Goal: Task Accomplishment & Management: Manage account settings

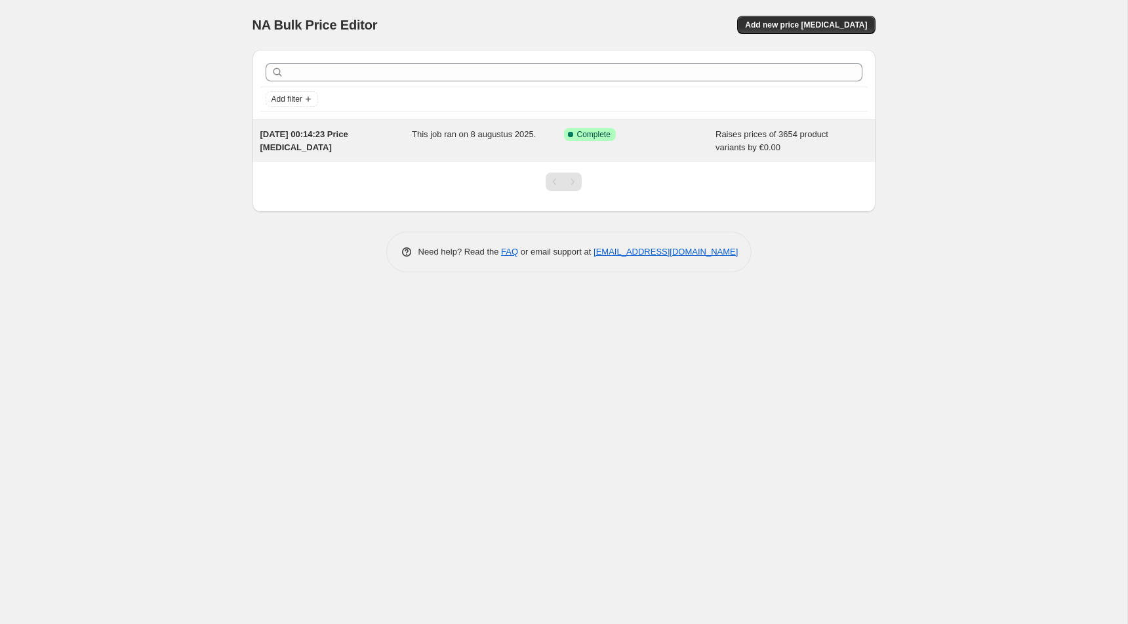
click at [449, 144] on div "This job ran on 8 augustus 2025." at bounding box center [488, 141] width 152 height 26
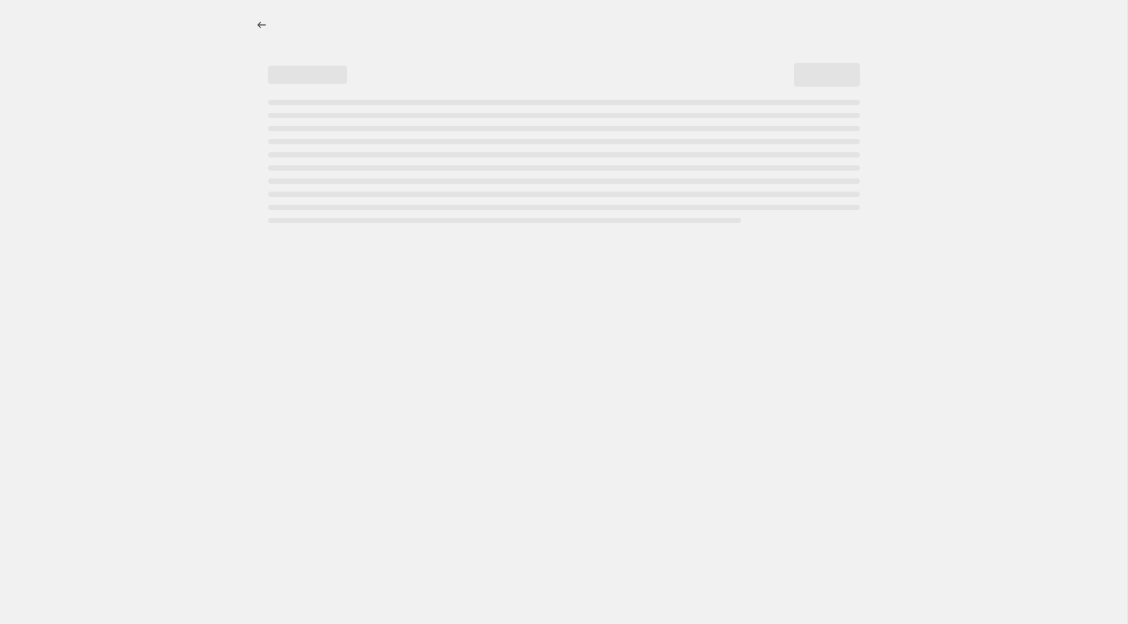
select select "by"
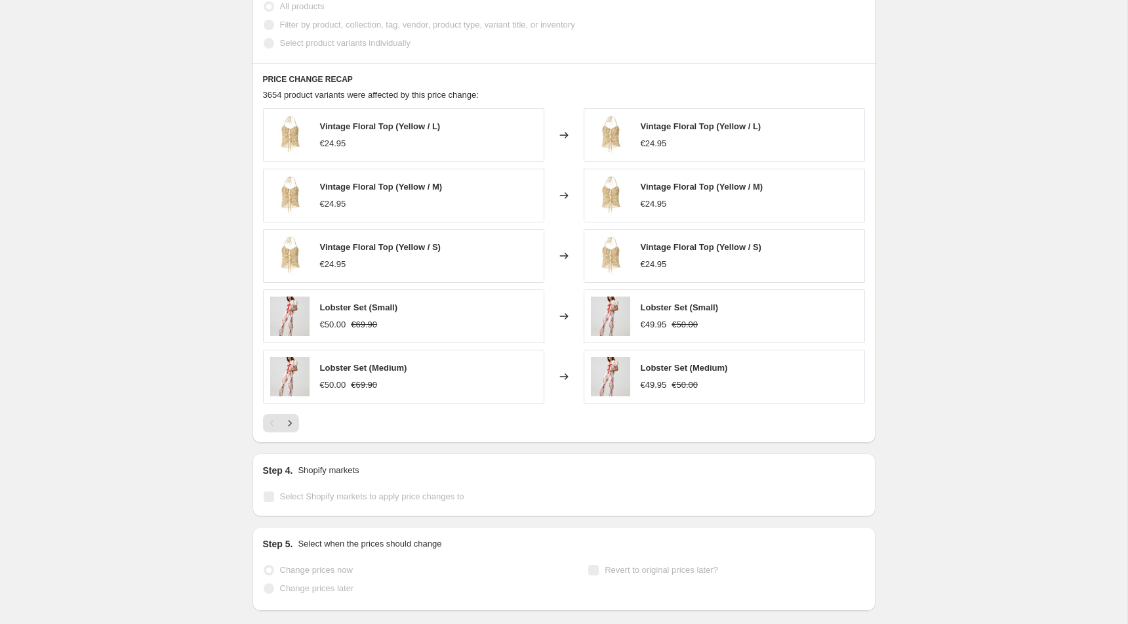
scroll to position [929, 0]
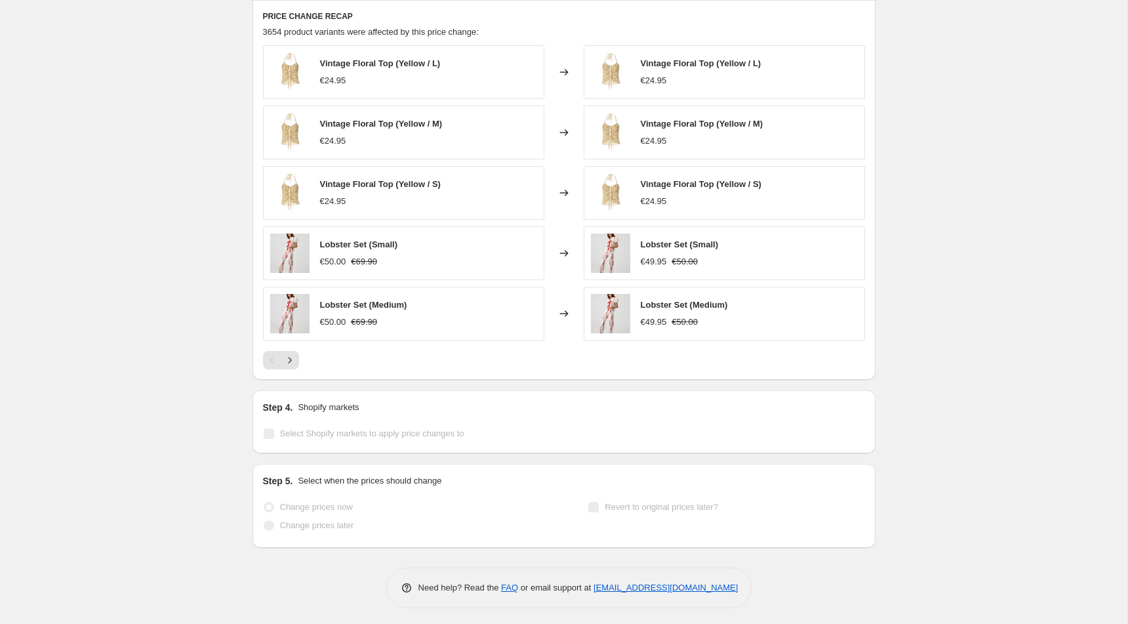
click at [346, 502] on span "Change prices now" at bounding box center [316, 507] width 73 height 10
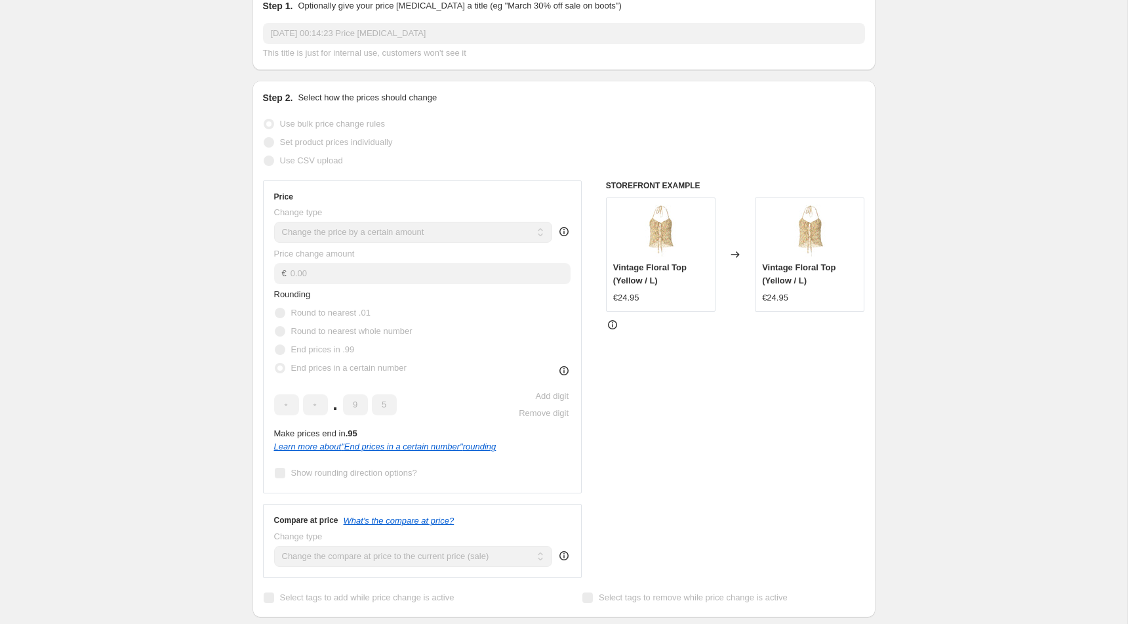
scroll to position [0, 0]
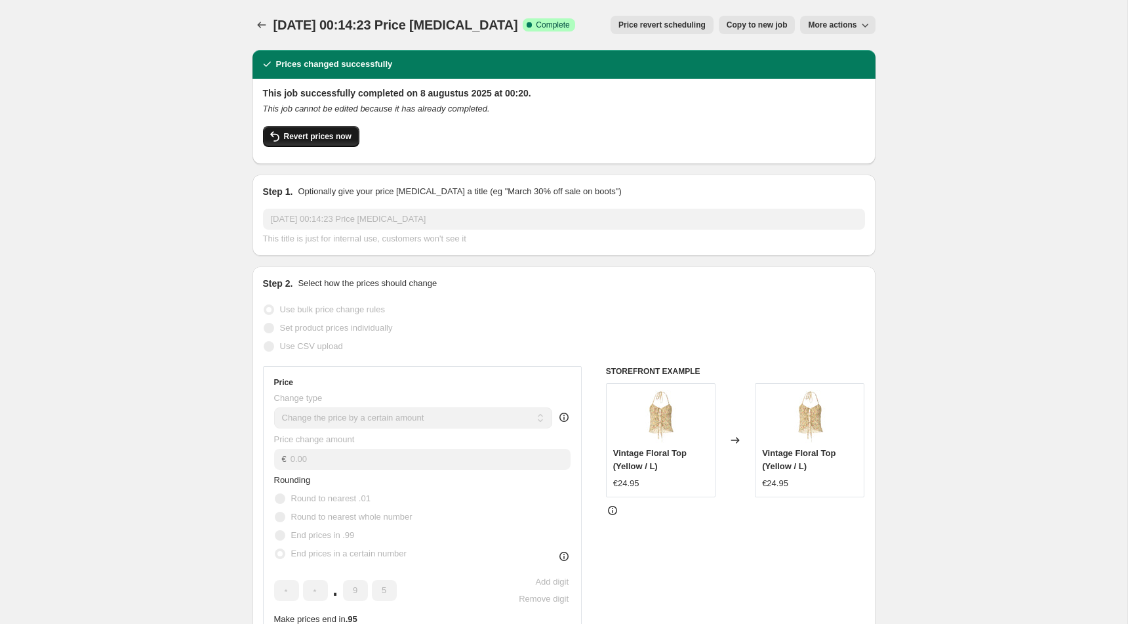
click at [340, 135] on span "Revert prices now" at bounding box center [318, 136] width 68 height 10
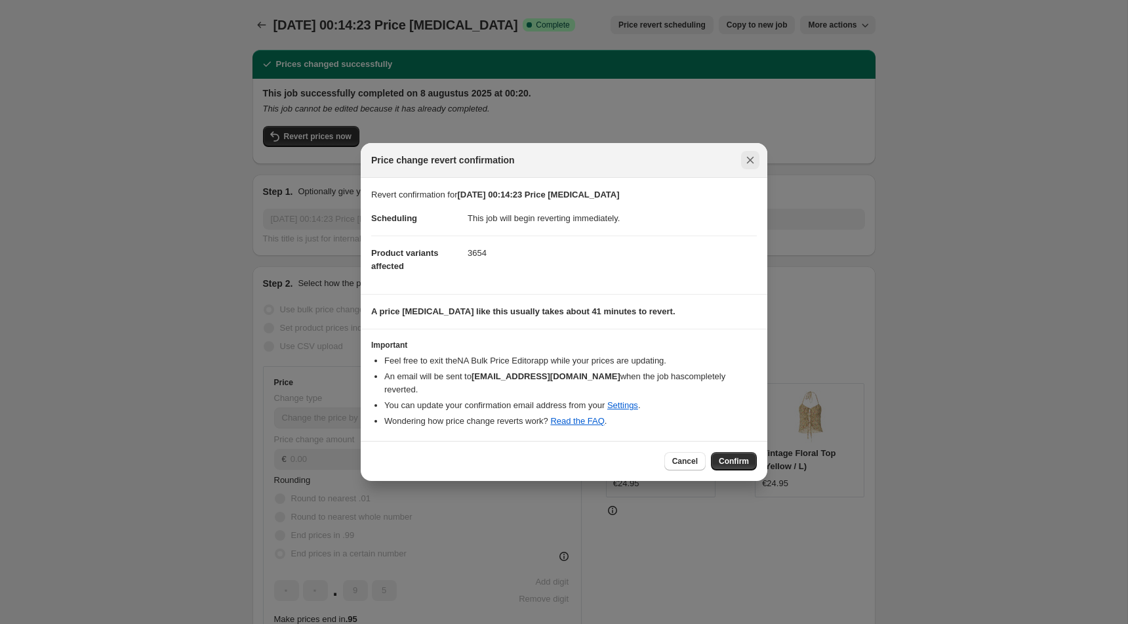
click at [756, 163] on icon "Close" at bounding box center [750, 160] width 13 height 13
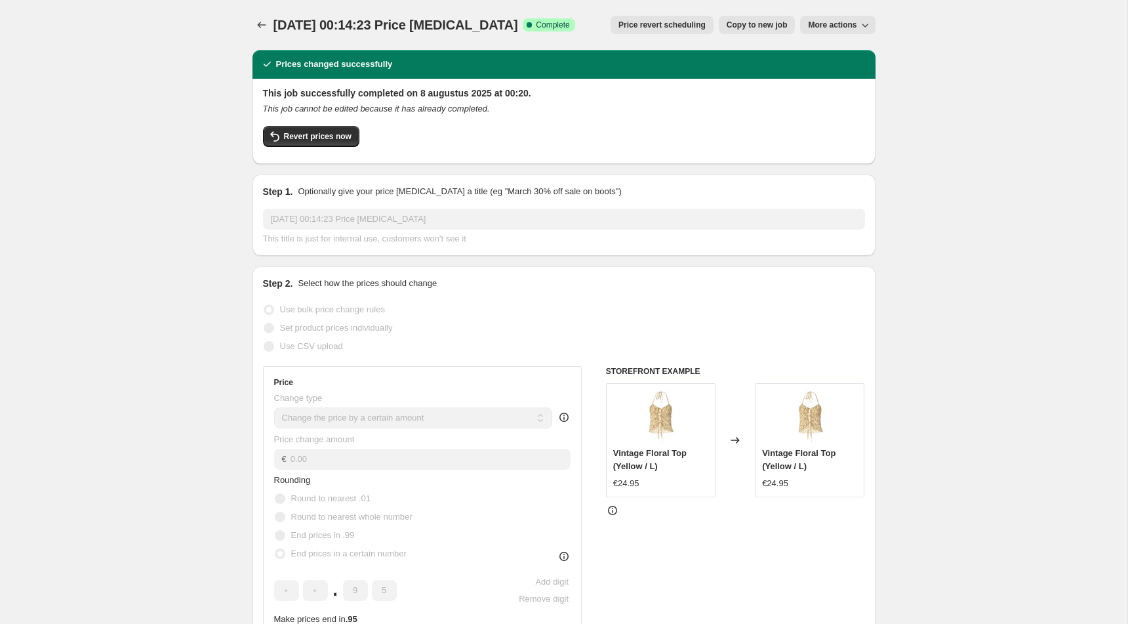
click at [815, 26] on span "More actions" at bounding box center [832, 25] width 49 height 10
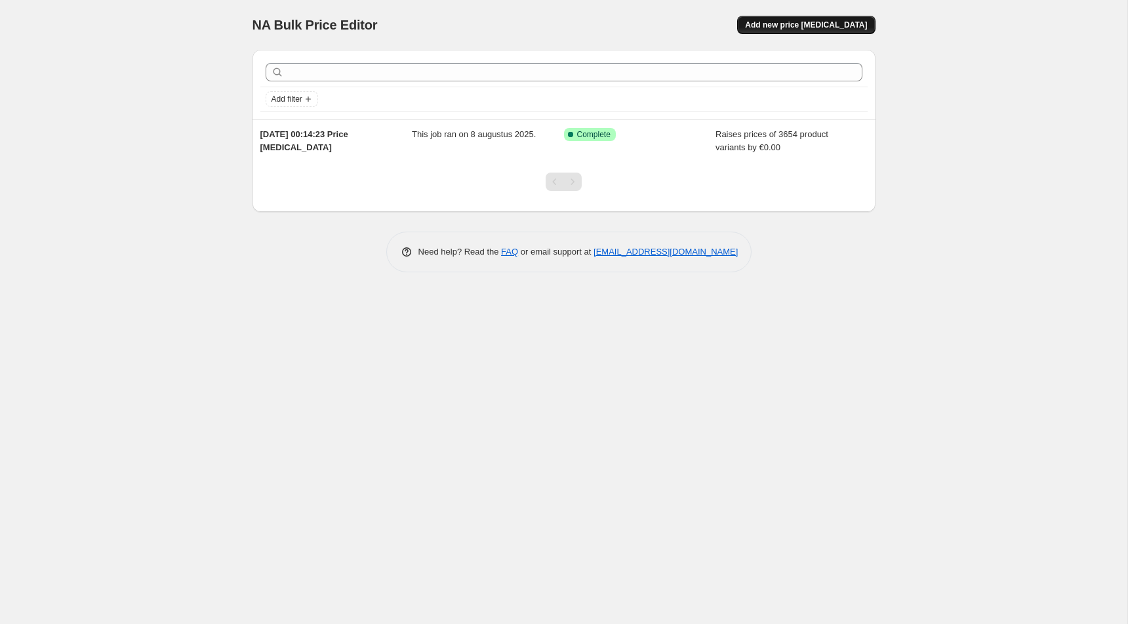
click at [816, 30] on button "Add new price change job" at bounding box center [806, 25] width 138 height 18
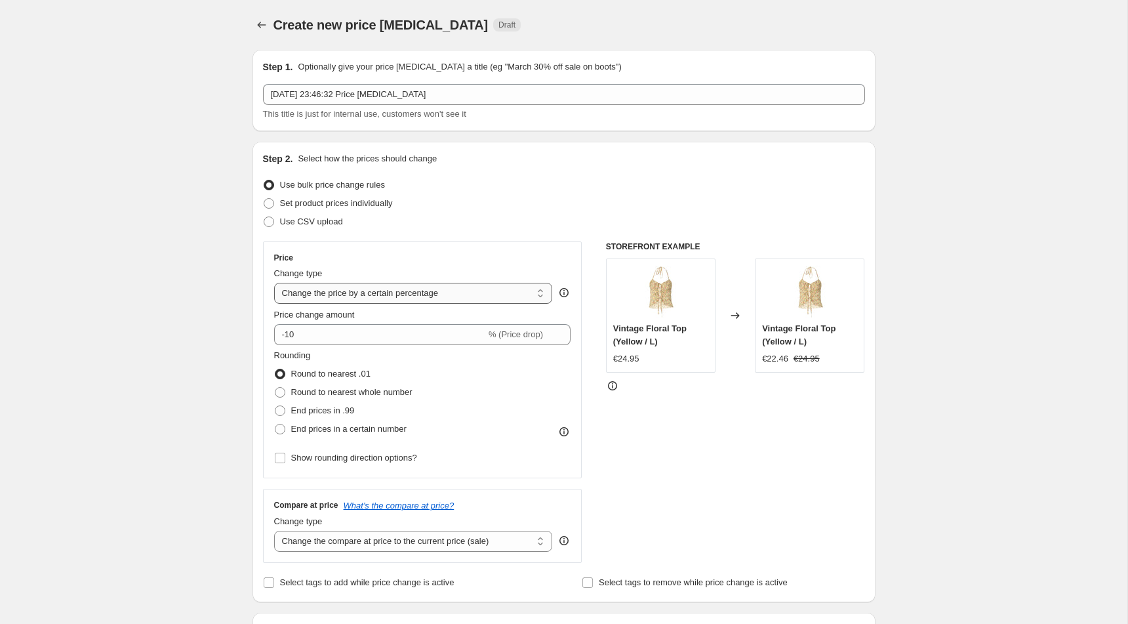
click at [424, 286] on select "Change the price to a certain amount Change the price by a certain amount Chang…" at bounding box center [413, 293] width 279 height 21
select select "no_change"
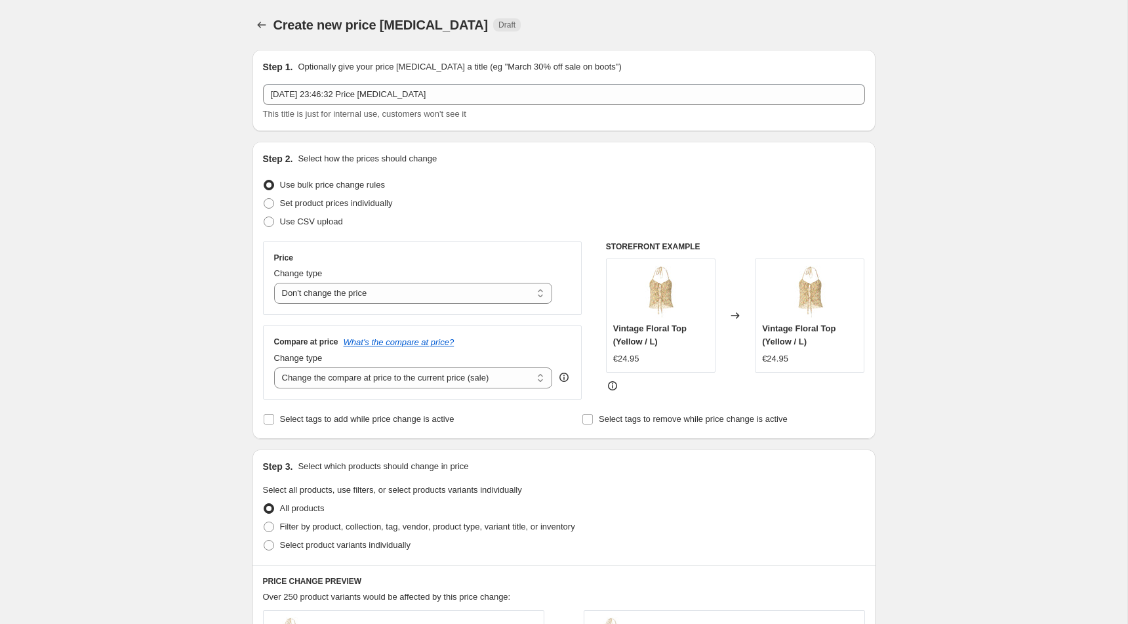
click at [217, 387] on div "Create new price change job. This page is ready Create new price change job Dra…" at bounding box center [564, 611] width 1128 height 1222
click at [320, 381] on select "Change the compare at price to the current price (sale) Change the compare at p…" at bounding box center [413, 377] width 279 height 21
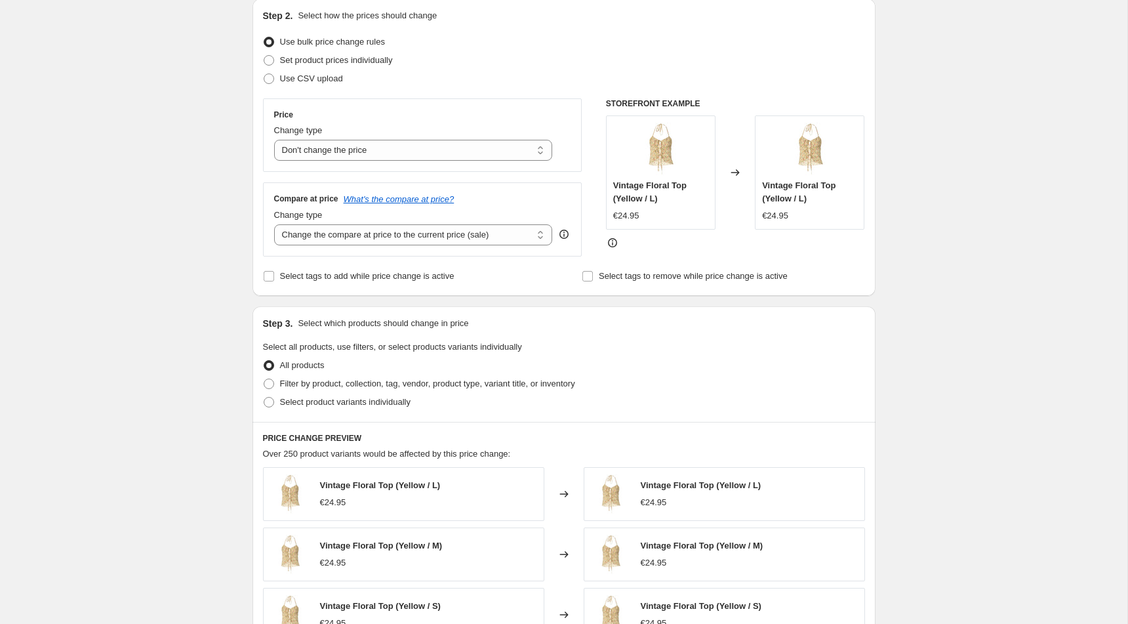
scroll to position [155, 0]
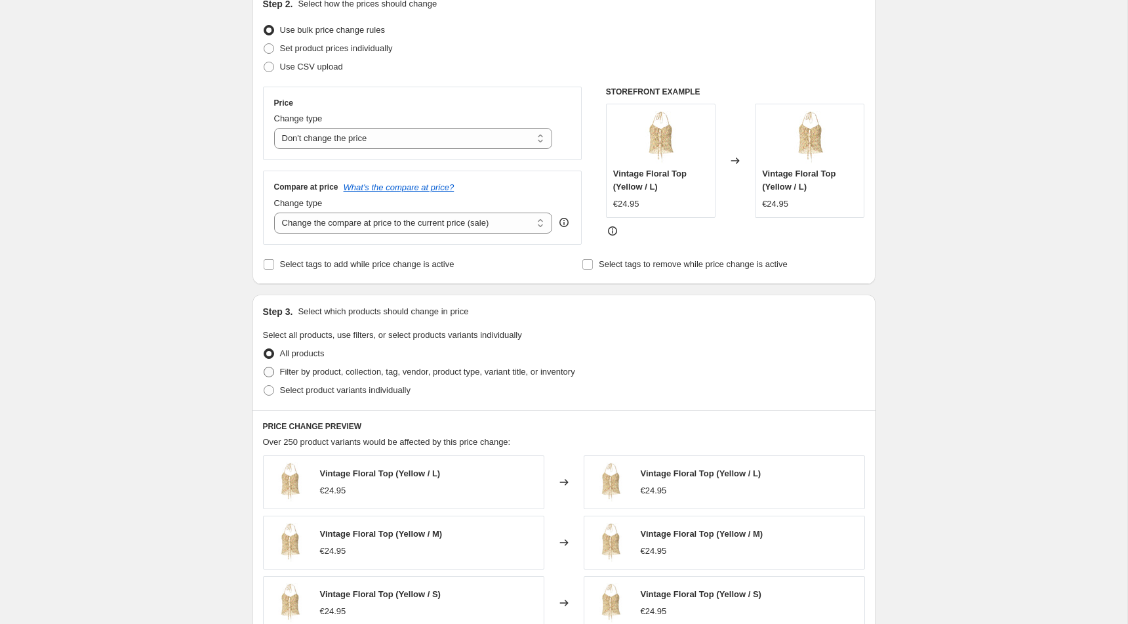
click at [312, 375] on span "Filter by product, collection, tag, vendor, product type, variant title, or inv…" at bounding box center [427, 372] width 295 height 10
click at [264, 367] on input "Filter by product, collection, tag, vendor, product type, variant title, or inv…" at bounding box center [264, 367] width 1 height 1
radio input "true"
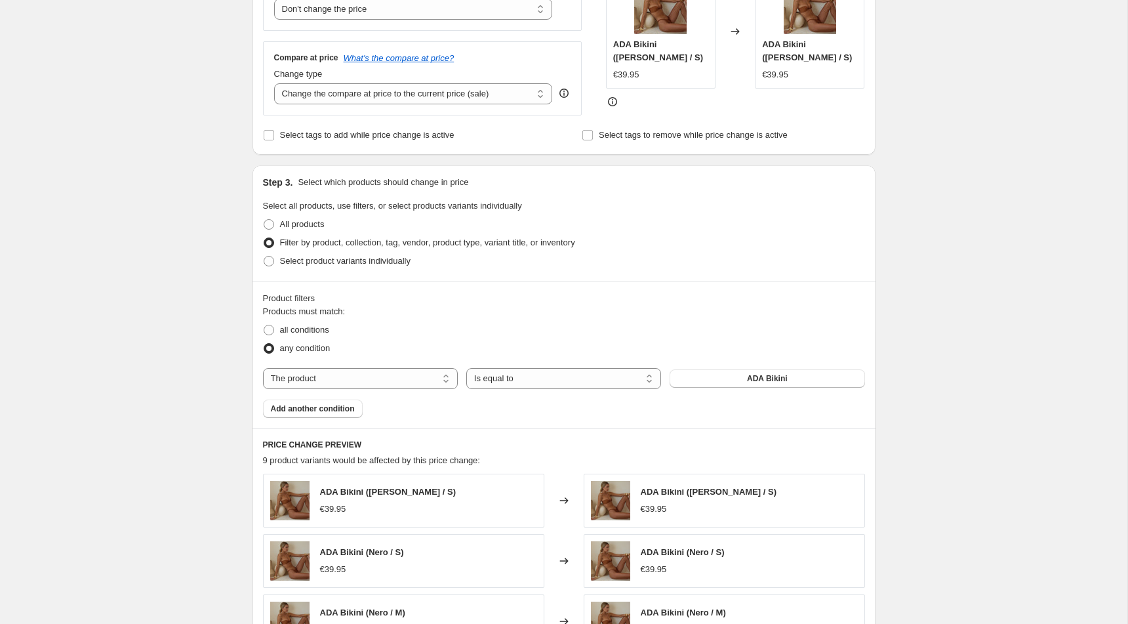
scroll to position [308, 0]
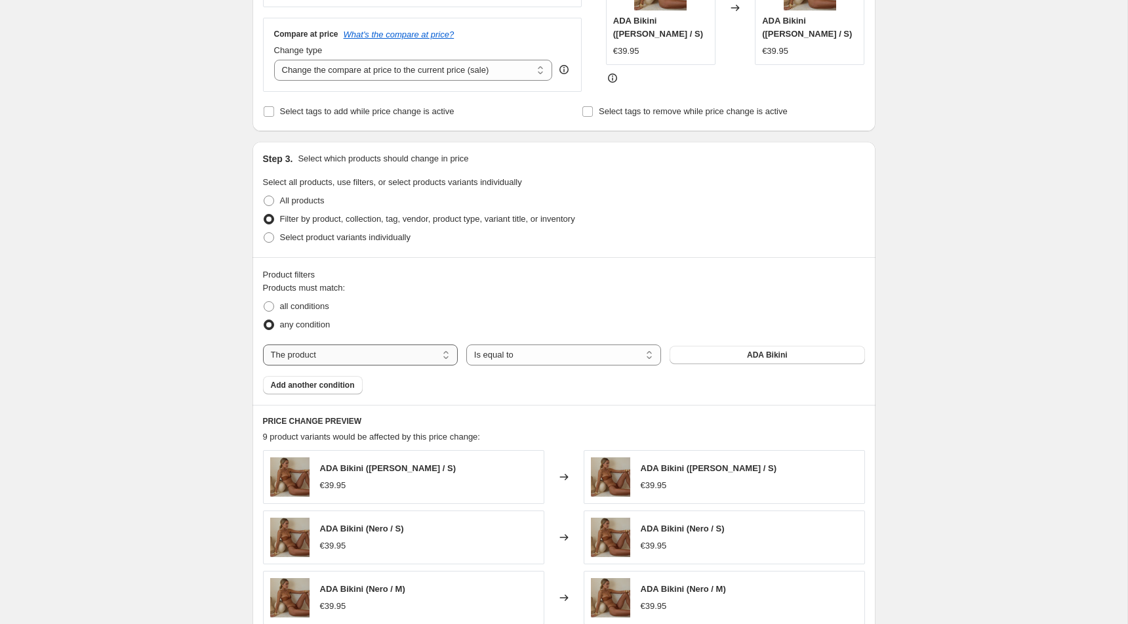
click at [371, 356] on select "The product The product's collection The product's tag The product's vendor The…" at bounding box center [360, 354] width 195 height 21
select select "collection"
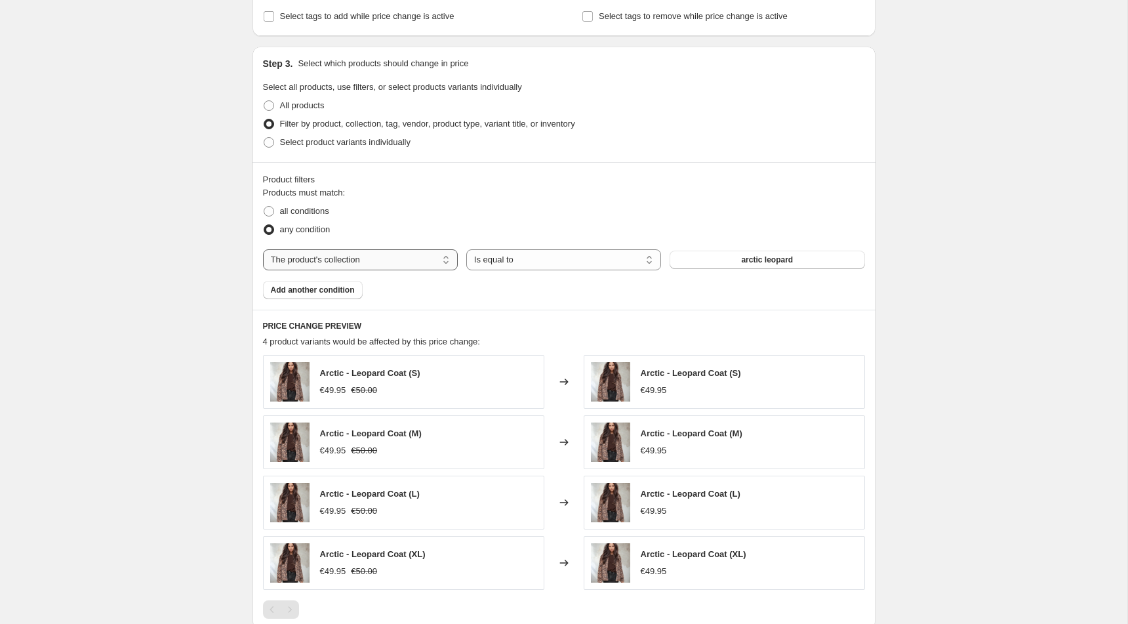
scroll to position [411, 0]
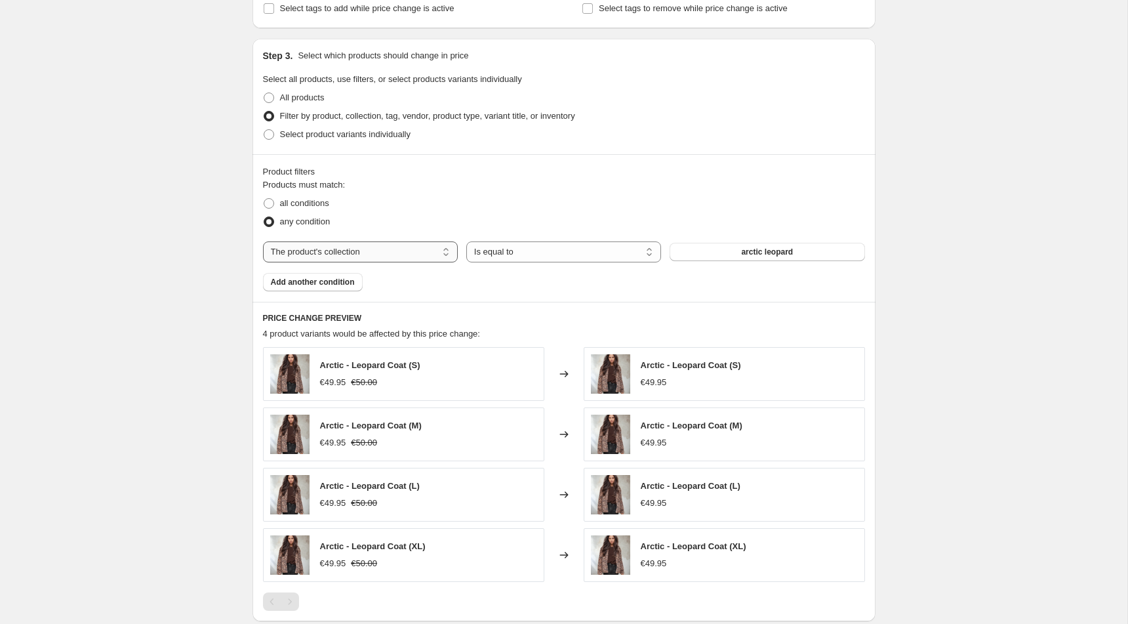
click at [403, 251] on select "The product The product's collection The product's tag The product's vendor The…" at bounding box center [360, 251] width 195 height 21
click at [285, 204] on span "all conditions" at bounding box center [304, 203] width 49 height 10
click at [264, 199] on input "all conditions" at bounding box center [264, 198] width 1 height 1
radio input "true"
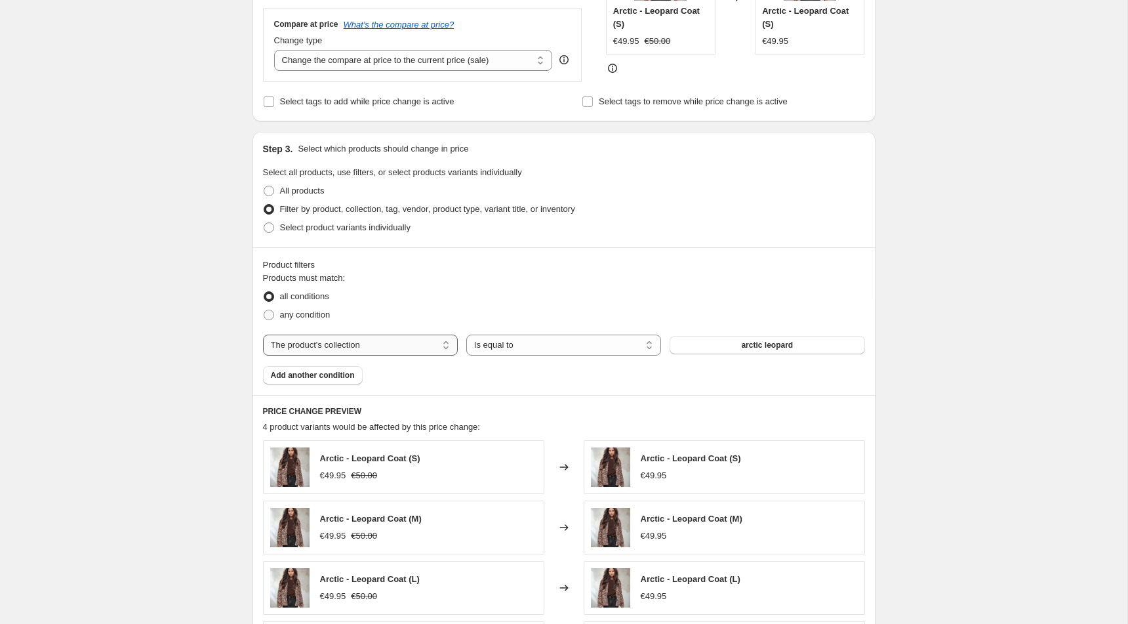
scroll to position [310, 0]
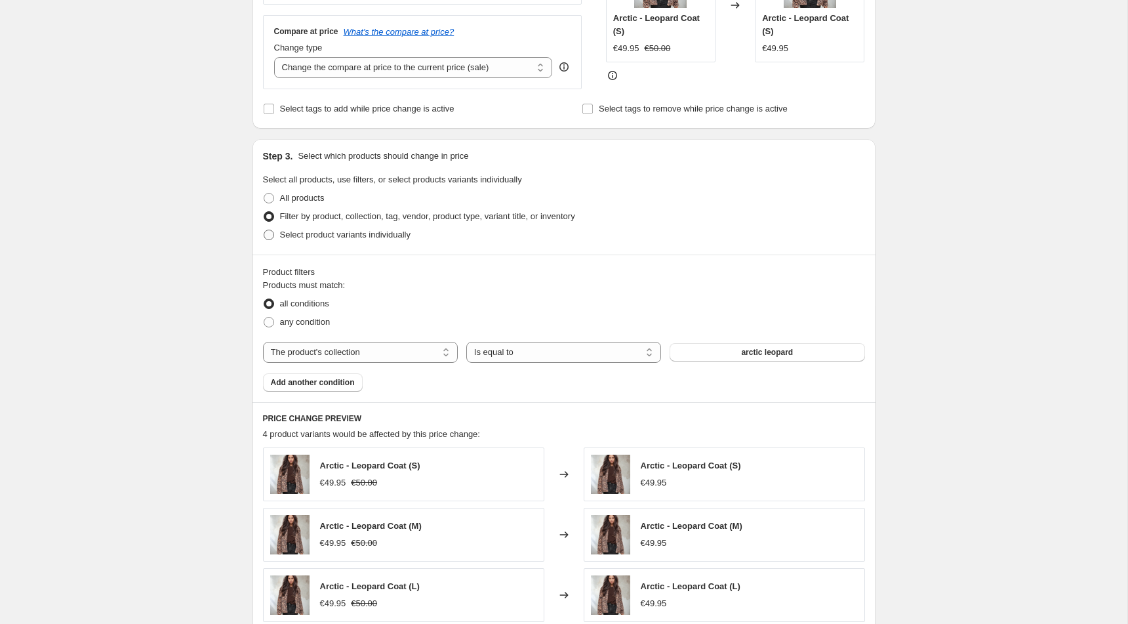
click at [312, 235] on span "Select product variants individually" at bounding box center [345, 235] width 131 height 10
click at [264, 230] on input "Select product variants individually" at bounding box center [264, 230] width 1 height 1
radio input "true"
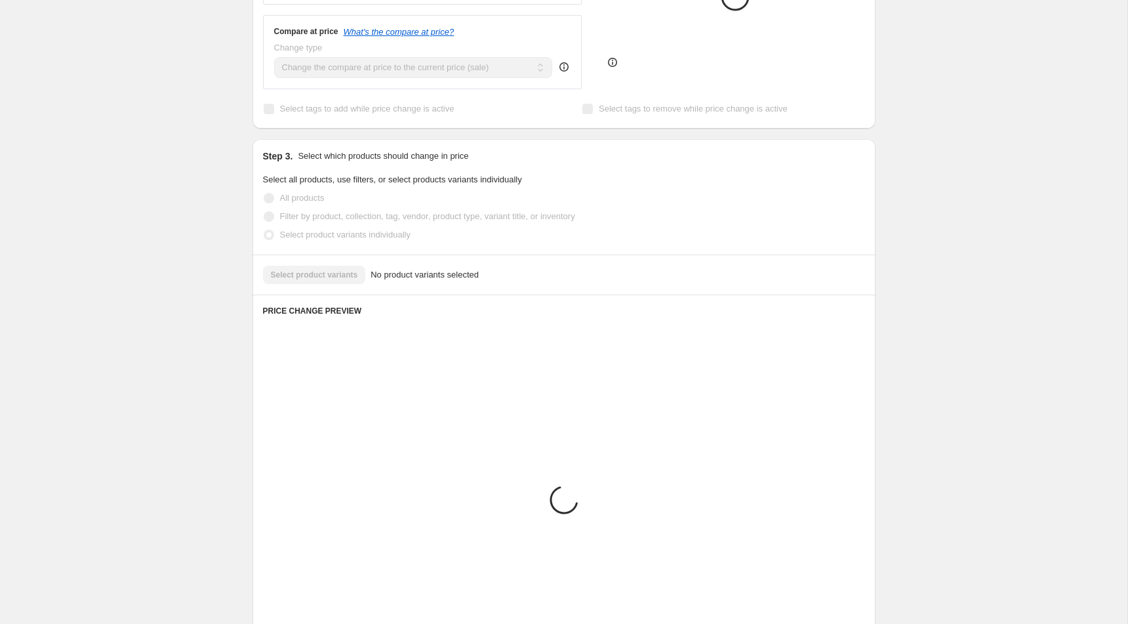
scroll to position [306, 0]
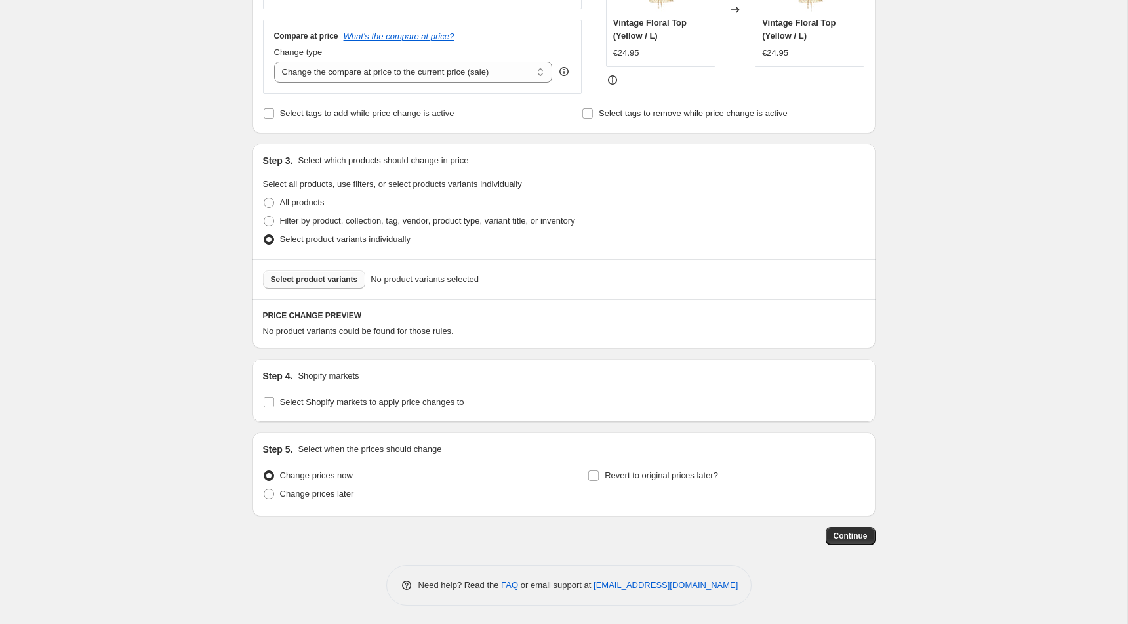
click at [321, 281] on span "Select product variants" at bounding box center [314, 279] width 87 height 10
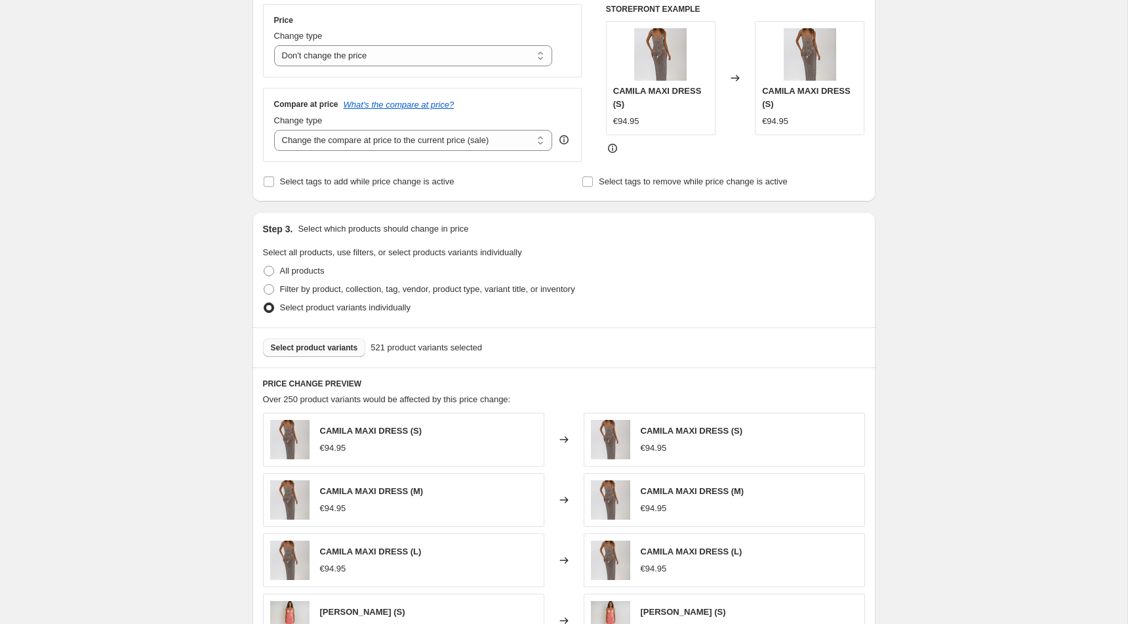
scroll to position [122, 0]
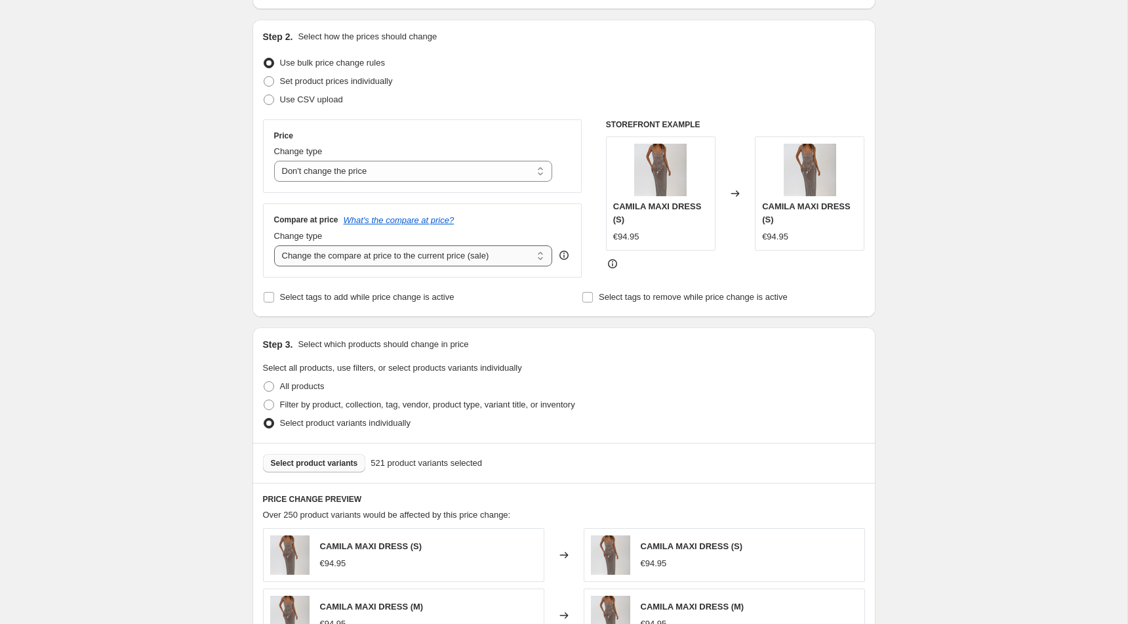
click at [374, 258] on select "Change the compare at price to the current price (sale) Change the compare at p…" at bounding box center [413, 255] width 279 height 21
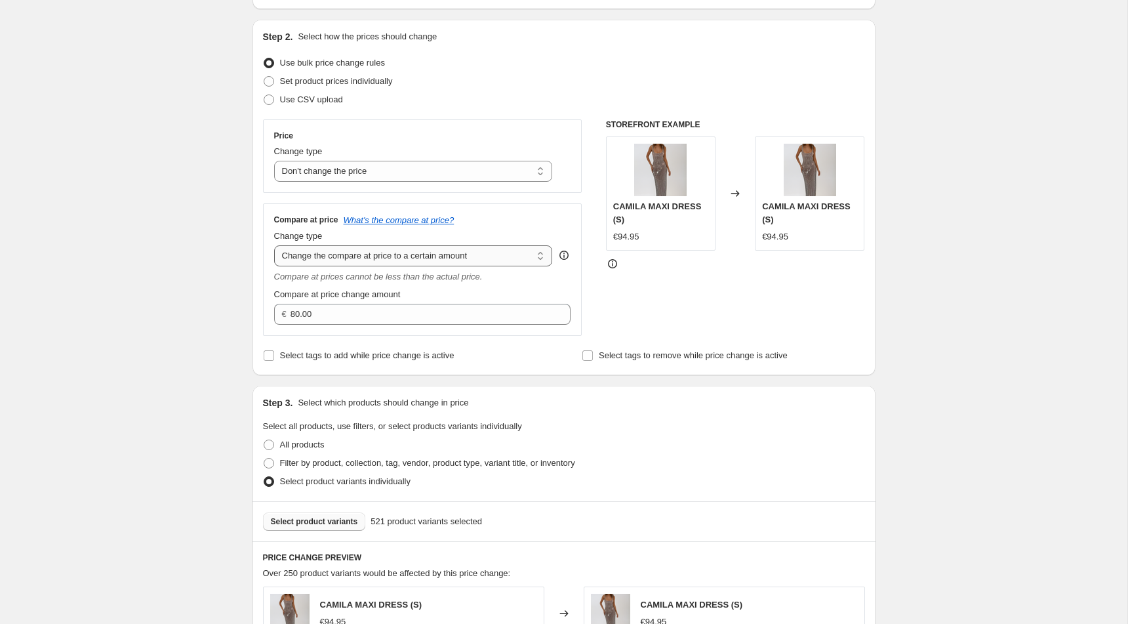
click at [387, 256] on select "Change the compare at price to the current price (sale) Change the compare at p…" at bounding box center [413, 255] width 279 height 21
select select "percentage"
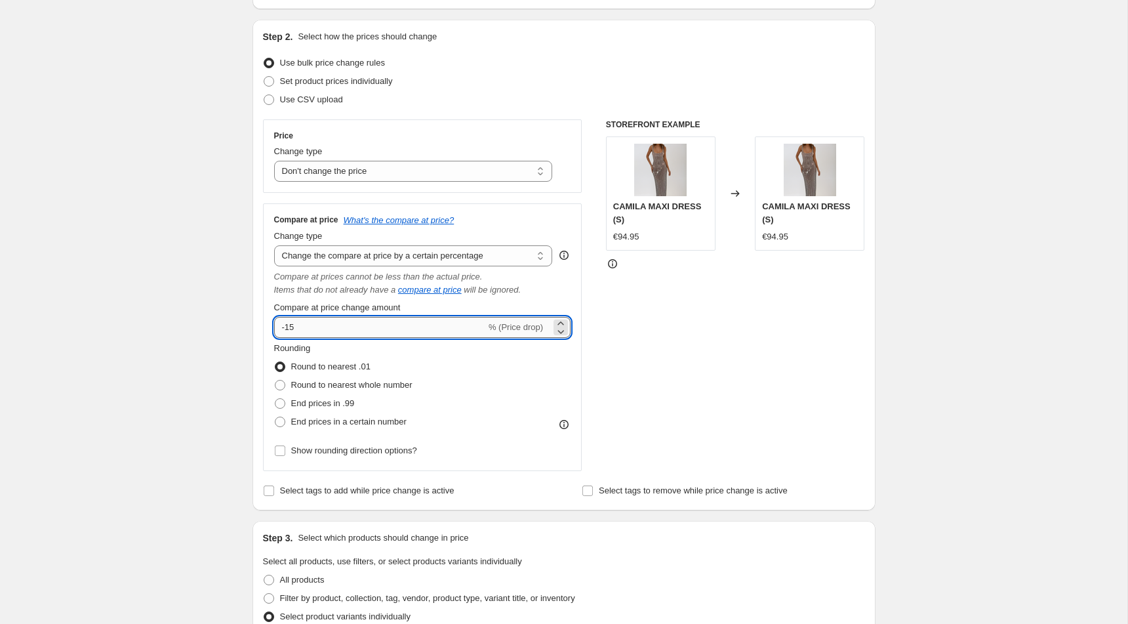
click at [326, 320] on input "-15" at bounding box center [380, 327] width 212 height 21
type input "-1"
type input "-50"
click at [134, 319] on div "Create new price change job. This page is ready Create new price change job Dra…" at bounding box center [564, 605] width 1128 height 1455
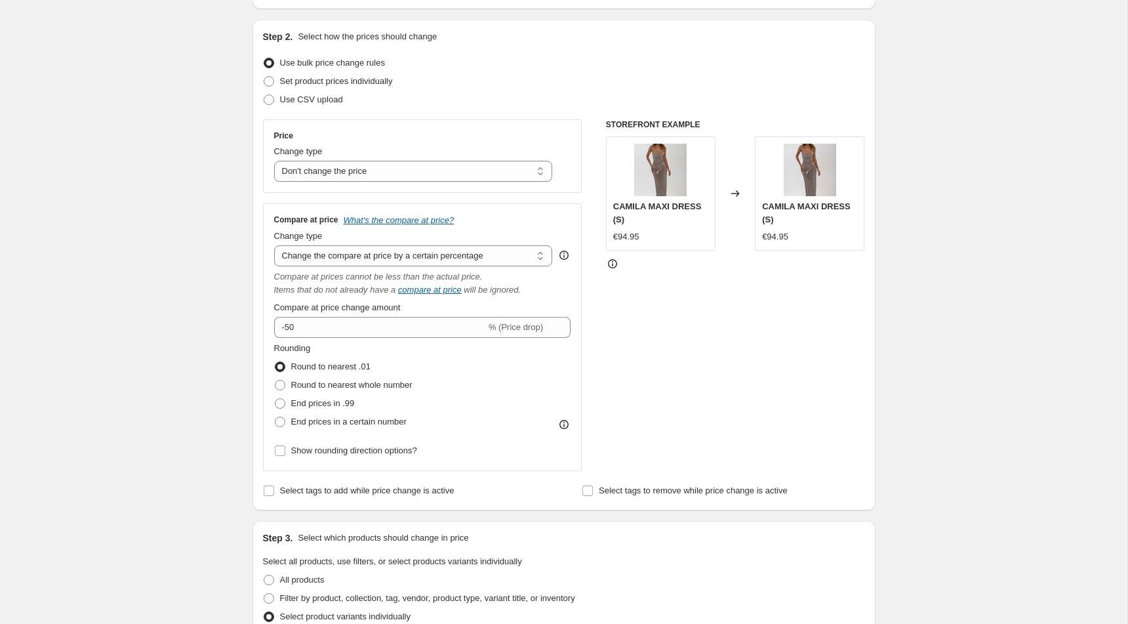
click at [251, 404] on div "Step 1. Optionally give your price change job a title (eg "March 30% off sale o…" at bounding box center [559, 585] width 634 height 1336
click at [300, 418] on span "End prices in a certain number" at bounding box center [348, 422] width 115 height 10
click at [276, 417] on input "End prices in a certain number" at bounding box center [275, 417] width 1 height 1
radio input "true"
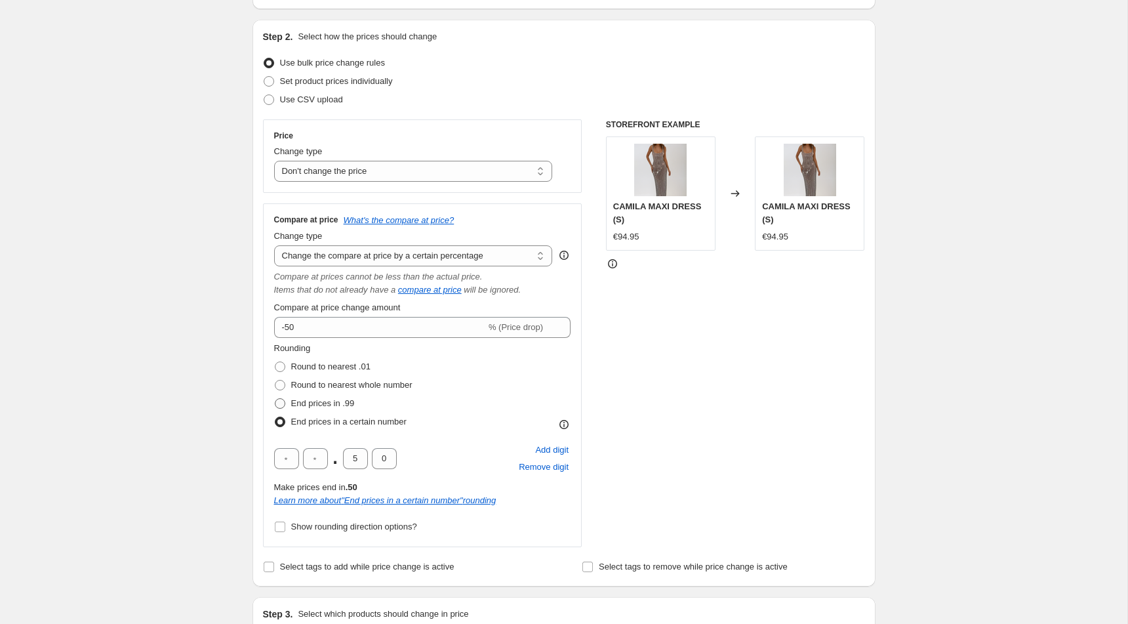
click at [303, 404] on span "End prices in .99" at bounding box center [323, 403] width 64 height 10
click at [276, 399] on input "End prices in .99" at bounding box center [275, 398] width 1 height 1
radio input "true"
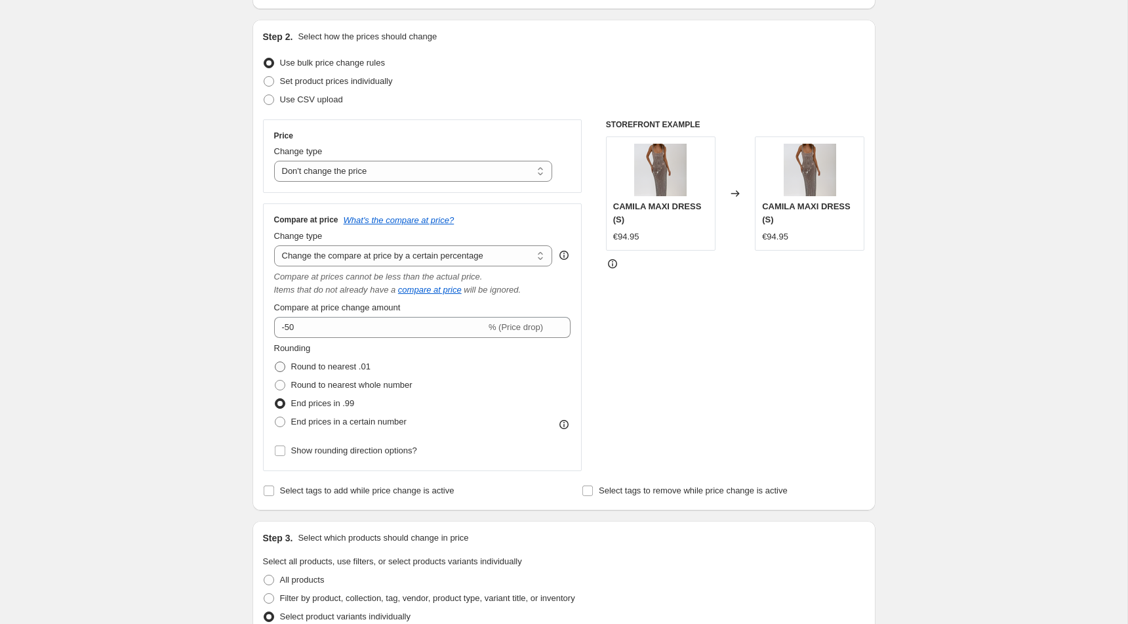
click at [312, 366] on span "Round to nearest .01" at bounding box center [330, 366] width 79 height 10
click at [276, 362] on input "Round to nearest .01" at bounding box center [275, 361] width 1 height 1
radio input "true"
click at [223, 367] on div "Create new price change job. This page is ready Create new price change job Dra…" at bounding box center [564, 605] width 1128 height 1455
click at [433, 258] on select "Change the compare at price to the current price (sale) Change the compare at p…" at bounding box center [413, 255] width 279 height 21
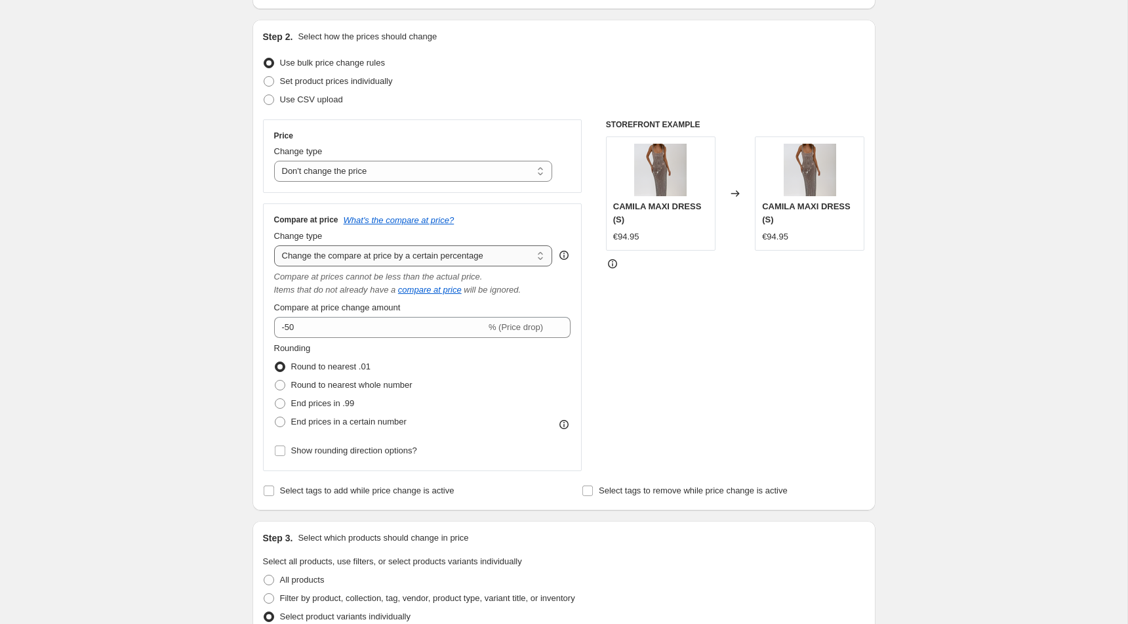
select select "bp"
type input "12.00"
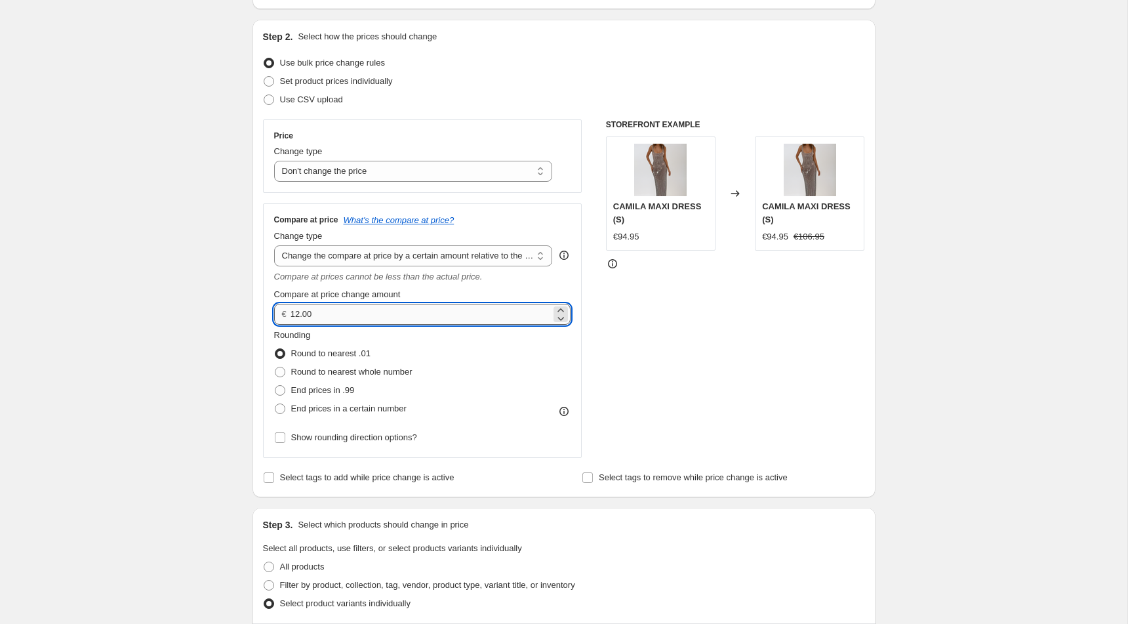
click at [409, 306] on input "12.00" at bounding box center [421, 314] width 260 height 21
click at [413, 253] on select "Change the compare at price to the current price (sale) Change the compare at p…" at bounding box center [413, 255] width 279 height 21
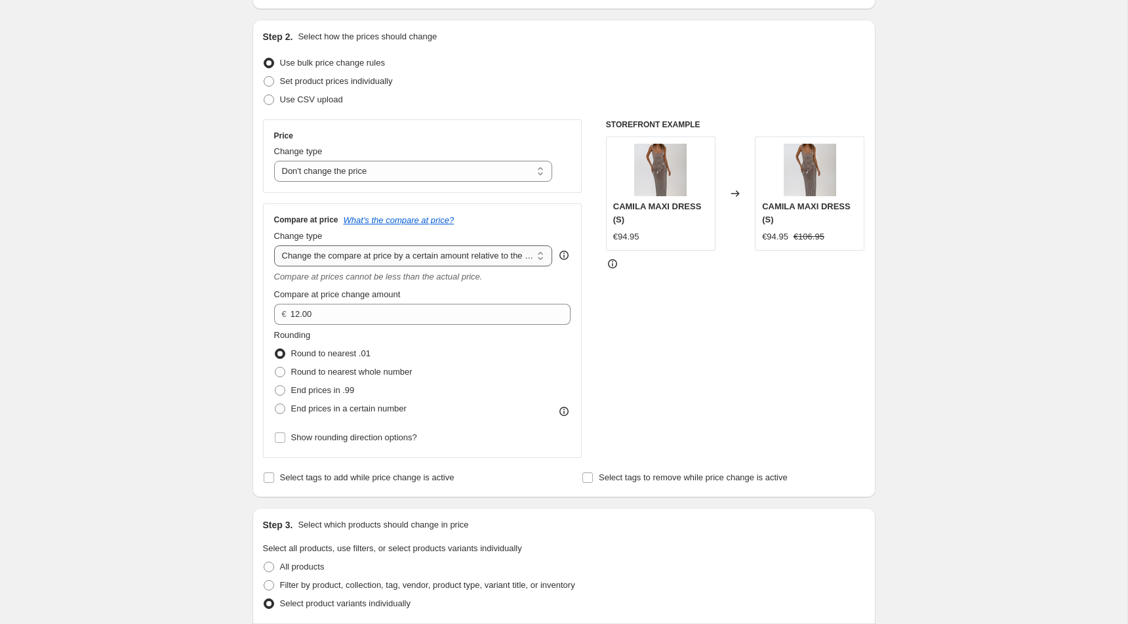
select select "pp"
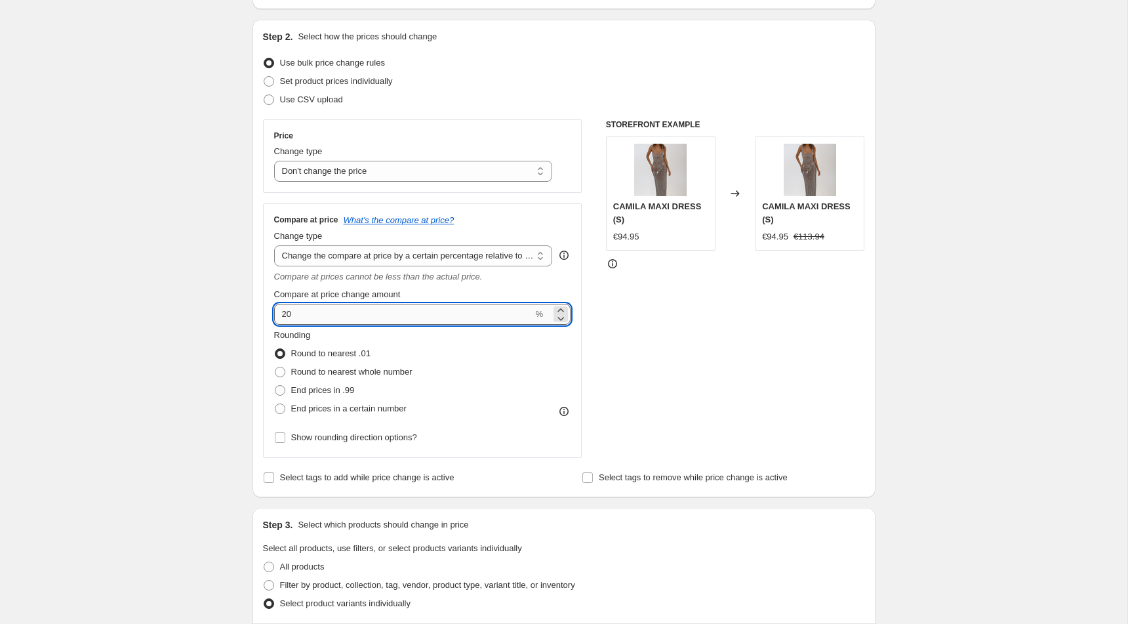
click at [408, 309] on input "20" at bounding box center [403, 314] width 259 height 21
type input "50"
click at [194, 270] on div "Create new price change job. This page is ready Create new price change job Dra…" at bounding box center [564, 599] width 1128 height 1442
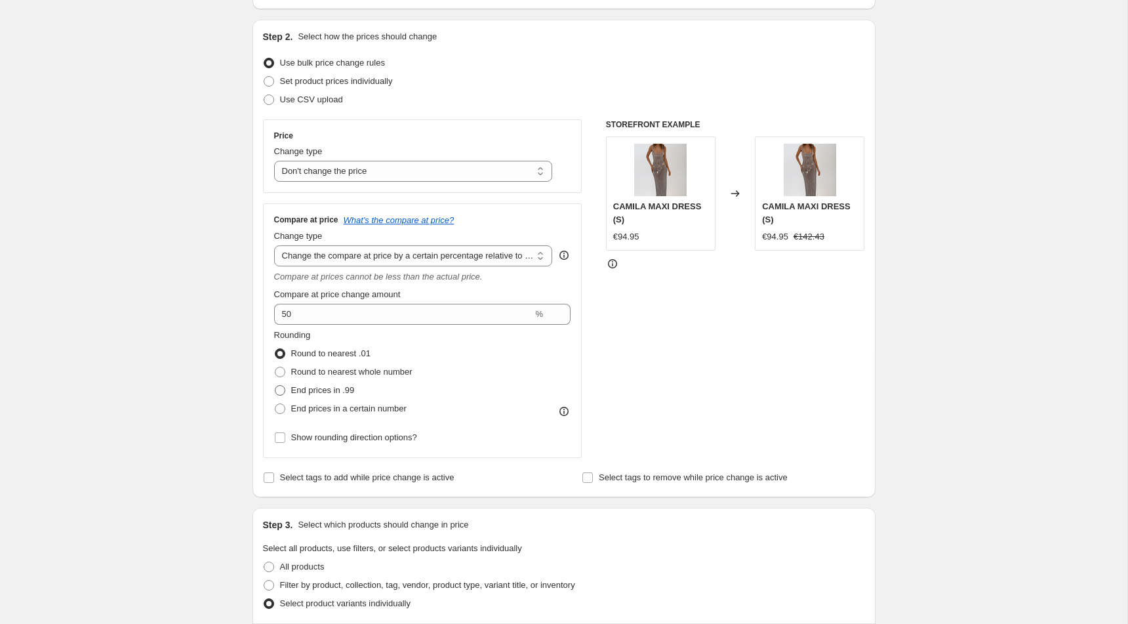
click at [325, 389] on span "End prices in .99" at bounding box center [323, 390] width 64 height 10
click at [276, 386] on input "End prices in .99" at bounding box center [275, 385] width 1 height 1
radio input "true"
click at [327, 371] on span "Round to nearest whole number" at bounding box center [351, 372] width 121 height 10
click at [276, 367] on input "Round to nearest whole number" at bounding box center [275, 367] width 1 height 1
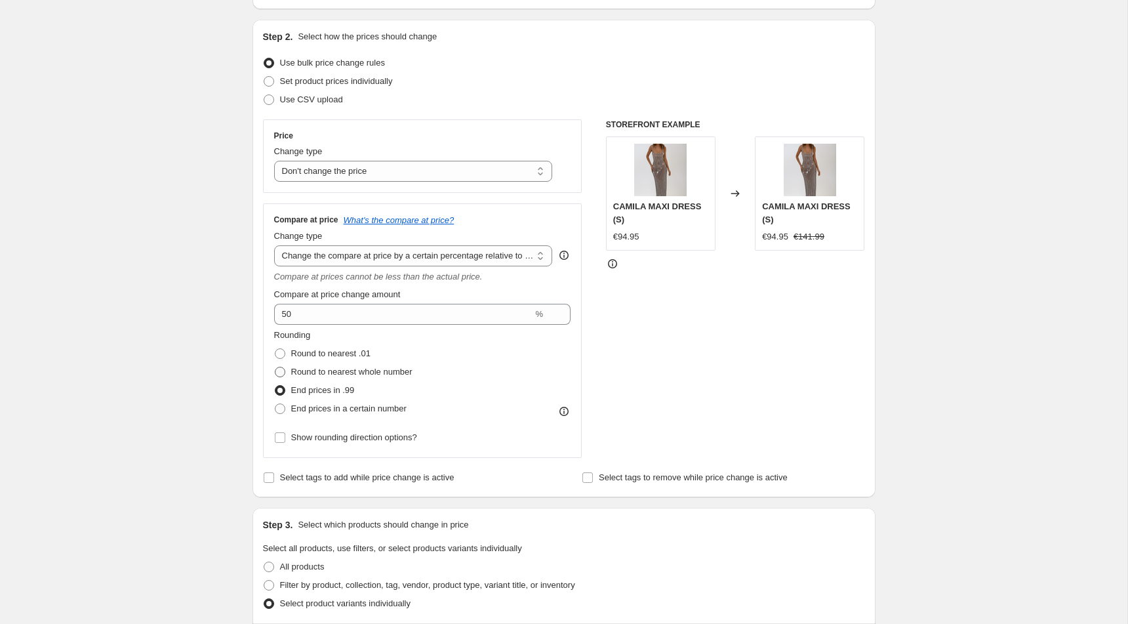
radio input "true"
click at [314, 411] on span "End prices in a certain number" at bounding box center [348, 408] width 115 height 10
click at [276, 404] on input "End prices in a certain number" at bounding box center [275, 403] width 1 height 1
radio input "true"
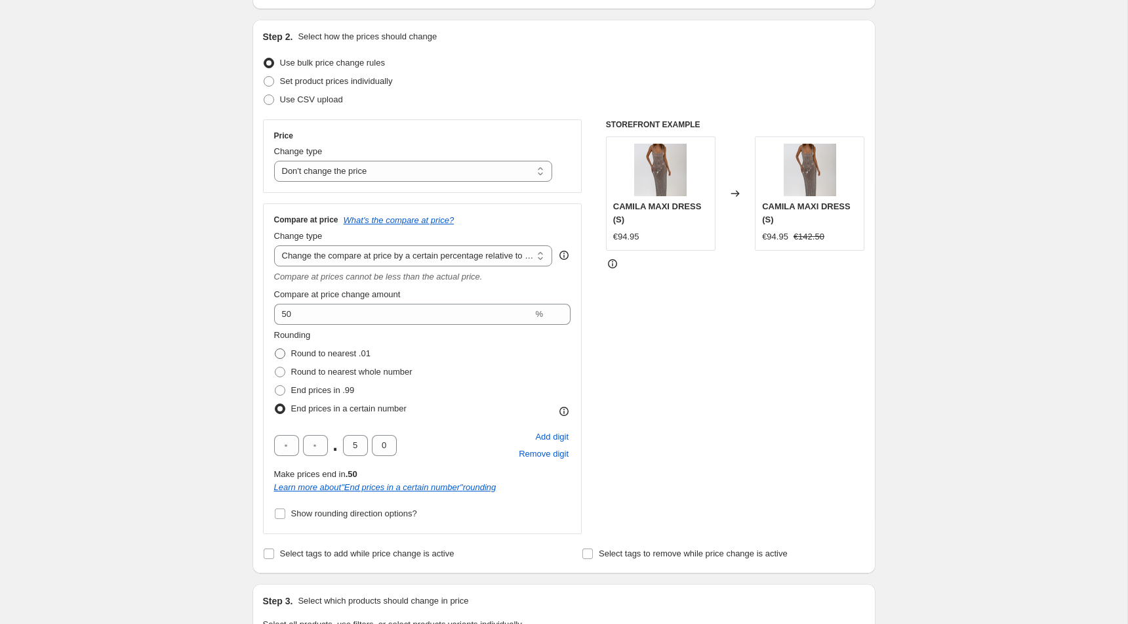
click at [318, 352] on span "Round to nearest .01" at bounding box center [330, 353] width 79 height 10
click at [276, 349] on input "Round to nearest .01" at bounding box center [275, 348] width 1 height 1
radio input "true"
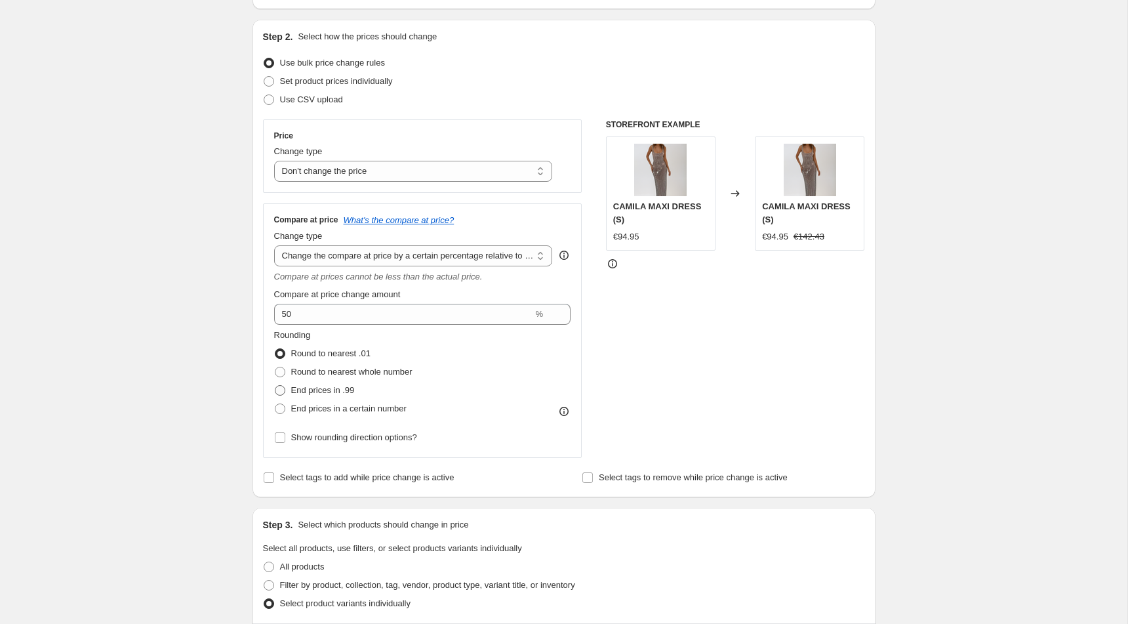
click at [316, 391] on span "End prices in .99" at bounding box center [323, 390] width 64 height 10
click at [276, 386] on input "End prices in .99" at bounding box center [275, 385] width 1 height 1
radio input "true"
click at [319, 407] on span "End prices in a certain number" at bounding box center [348, 408] width 115 height 10
click at [276, 404] on input "End prices in a certain number" at bounding box center [275, 403] width 1 height 1
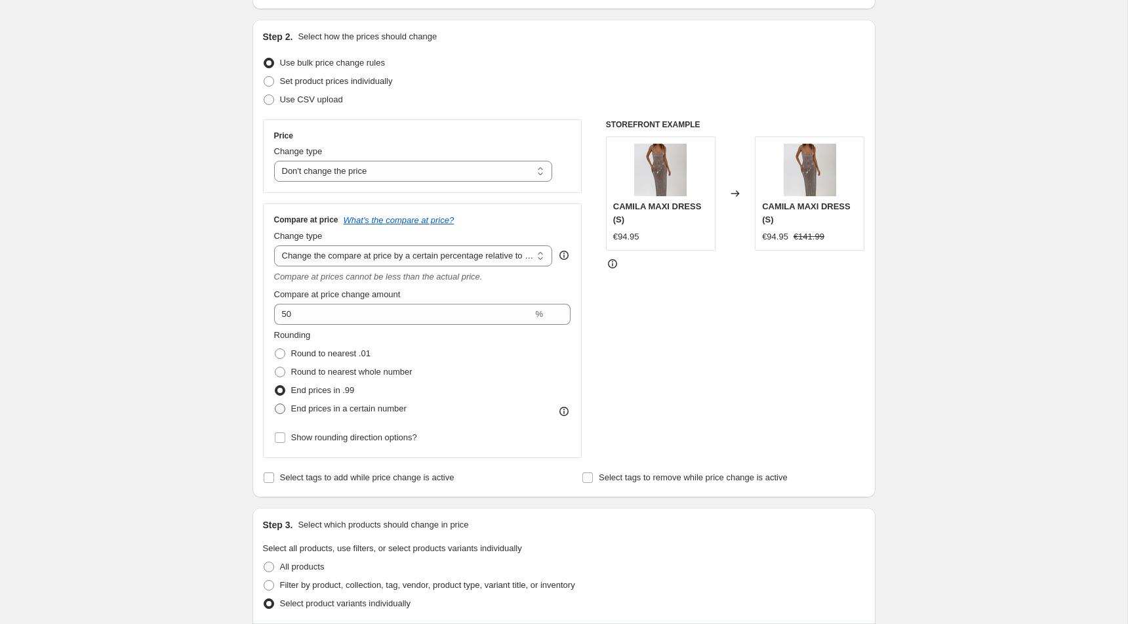
radio input "true"
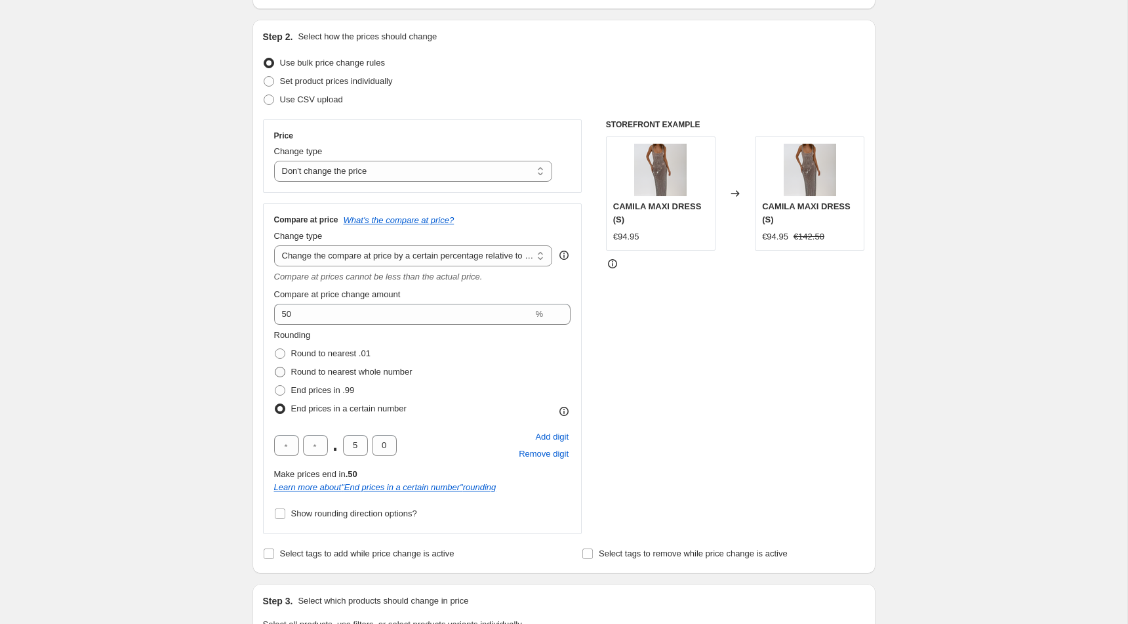
click at [331, 371] on span "Round to nearest whole number" at bounding box center [351, 372] width 121 height 10
click at [276, 367] on input "Round to nearest whole number" at bounding box center [275, 367] width 1 height 1
radio input "true"
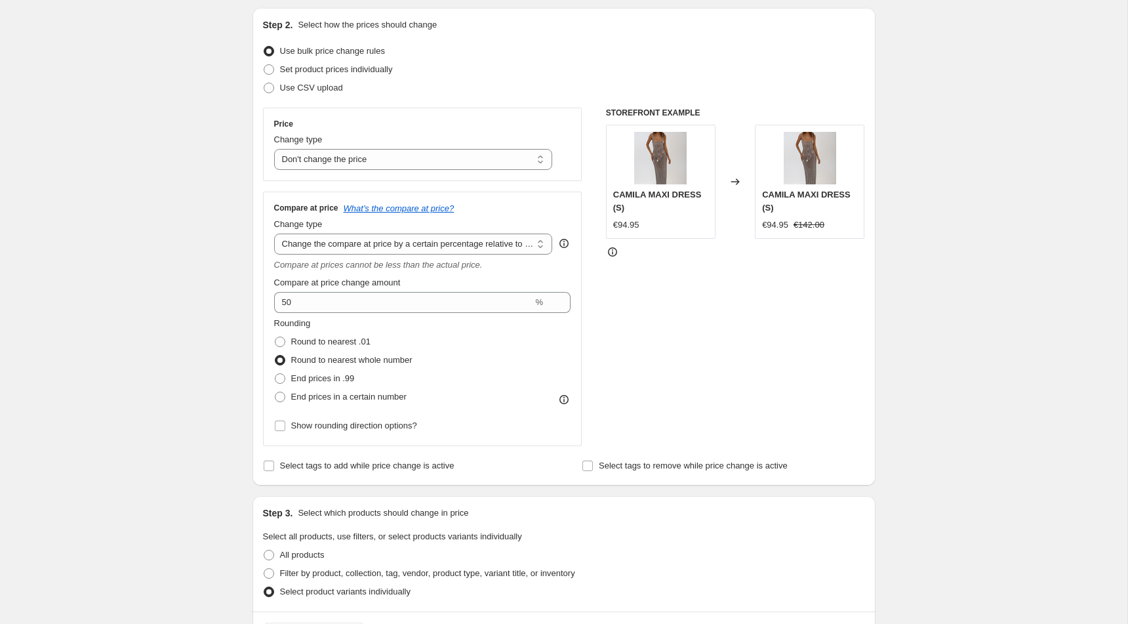
scroll to position [138, 0]
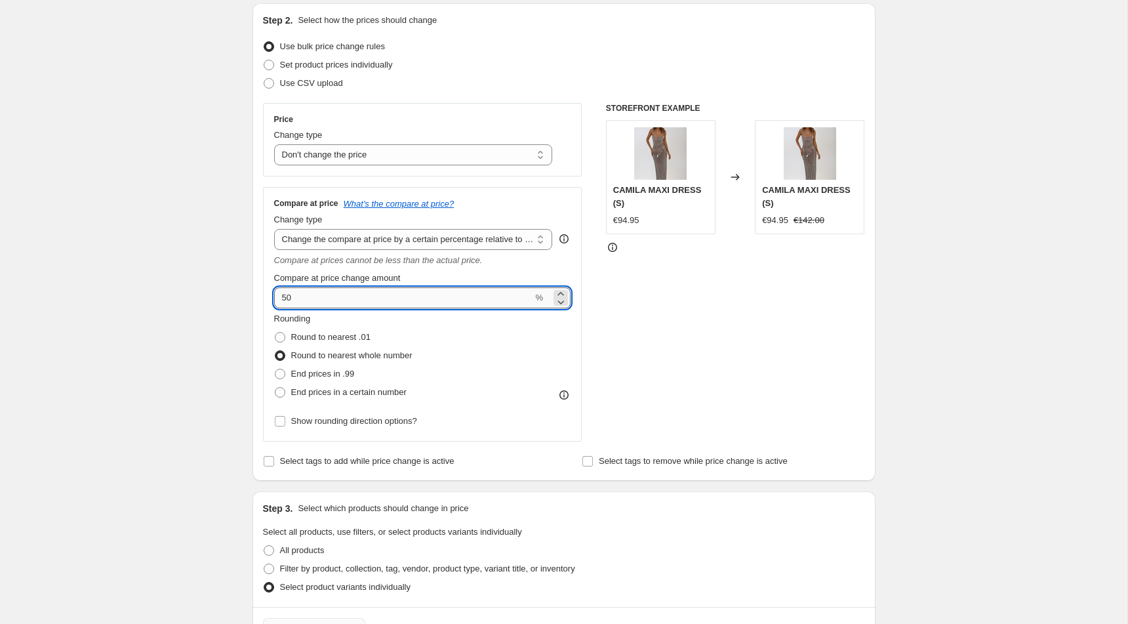
click at [314, 293] on input "50" at bounding box center [403, 297] width 259 height 21
type input "5"
click at [138, 274] on div "Create new price change job. This page is ready Create new price change job Dra…" at bounding box center [564, 583] width 1128 height 1442
click at [318, 296] on input "-50" at bounding box center [403, 297] width 259 height 21
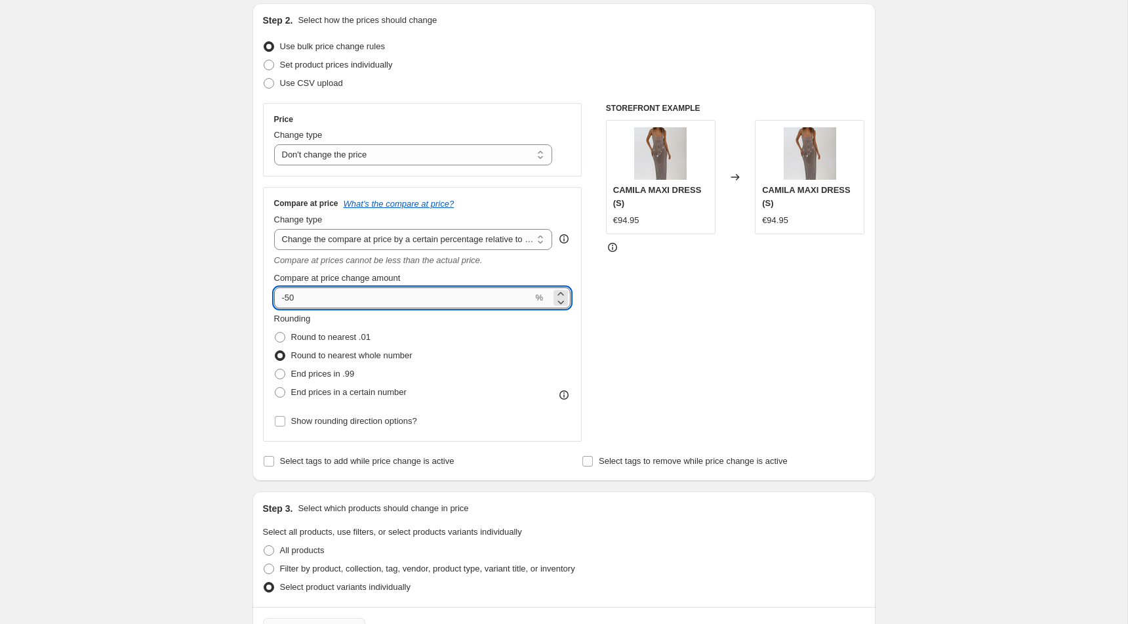
click at [318, 296] on input "-50" at bounding box center [403, 297] width 259 height 21
click at [102, 302] on div "Create new price change job. This page is ready Create new price change job Dra…" at bounding box center [564, 583] width 1128 height 1442
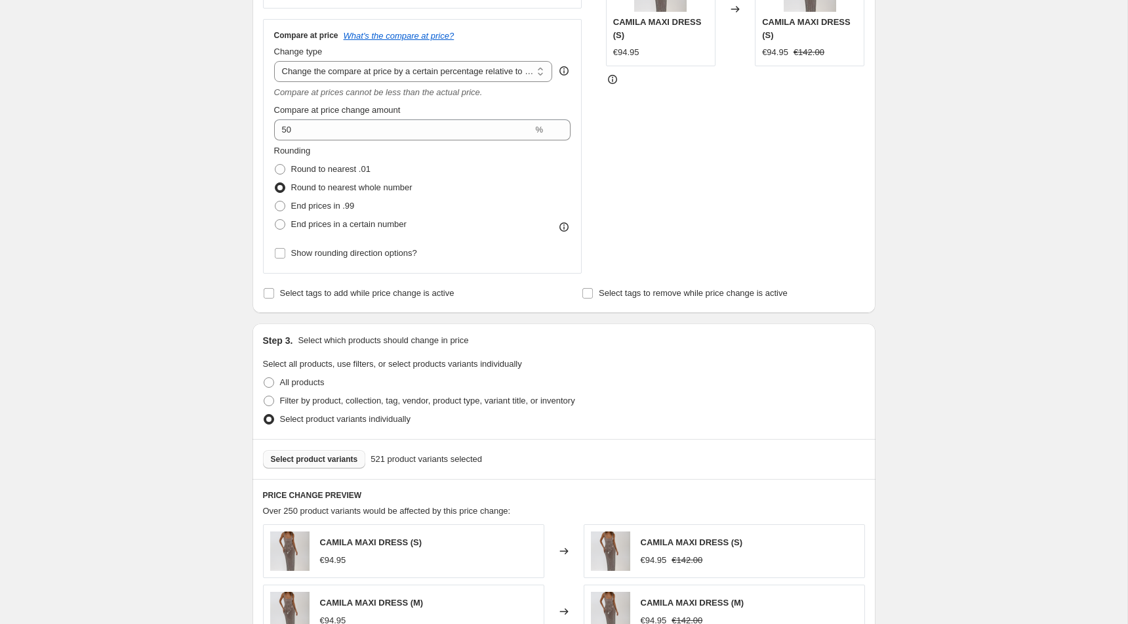
scroll to position [248, 0]
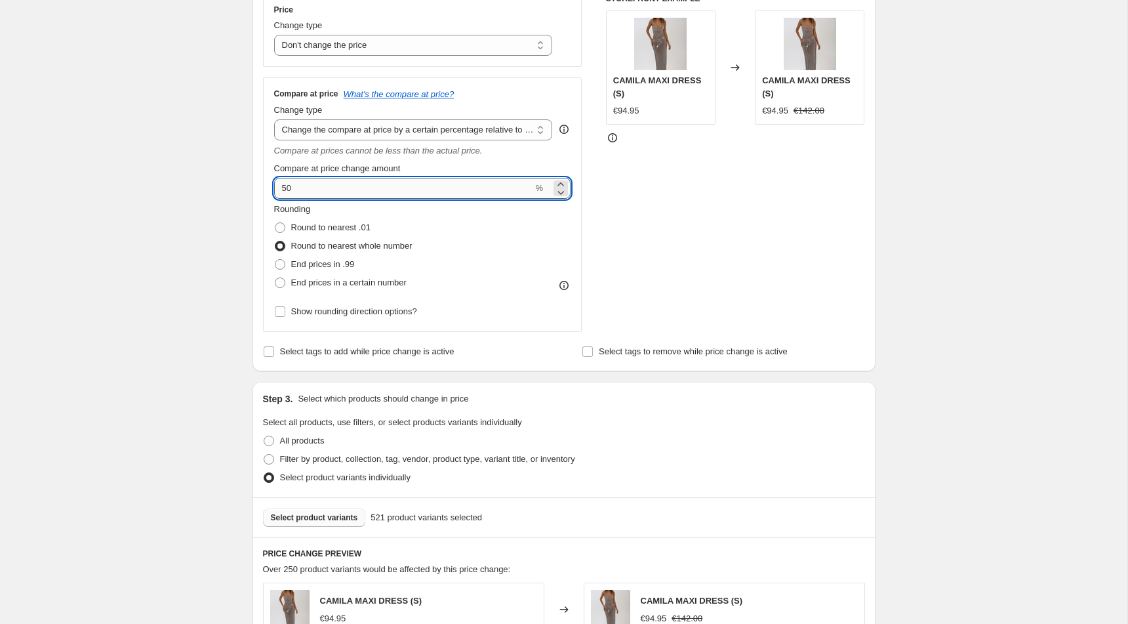
click at [492, 188] on input "50" at bounding box center [403, 188] width 259 height 21
type input "100"
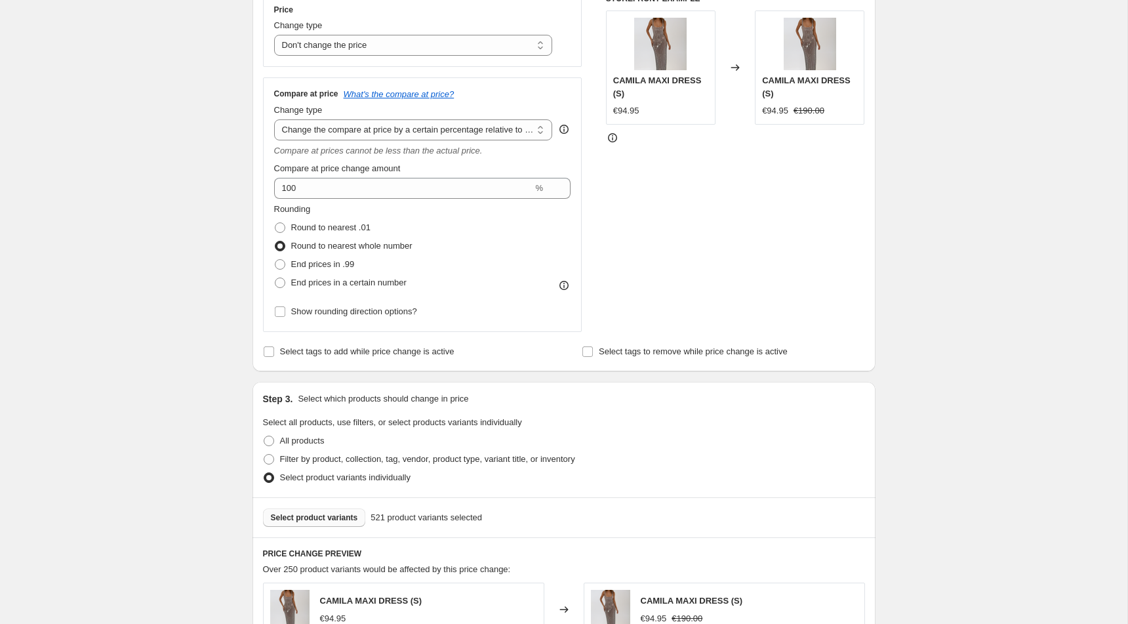
click at [175, 240] on div "Create new price change job. This page is ready Create new price change job Dra…" at bounding box center [564, 473] width 1128 height 1442
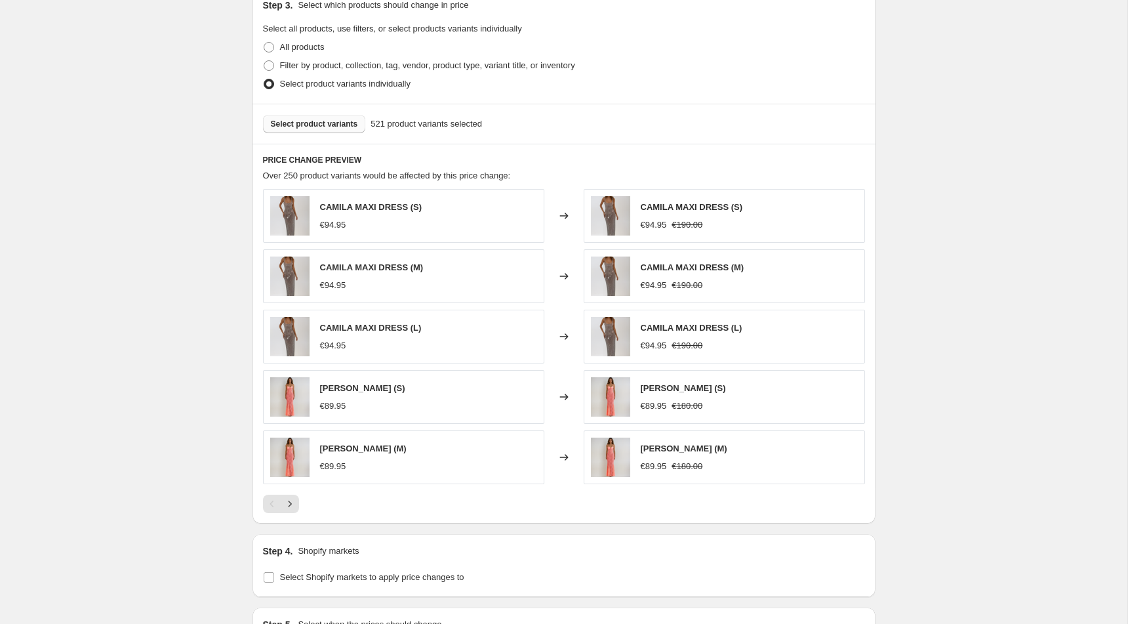
scroll to position [815, 0]
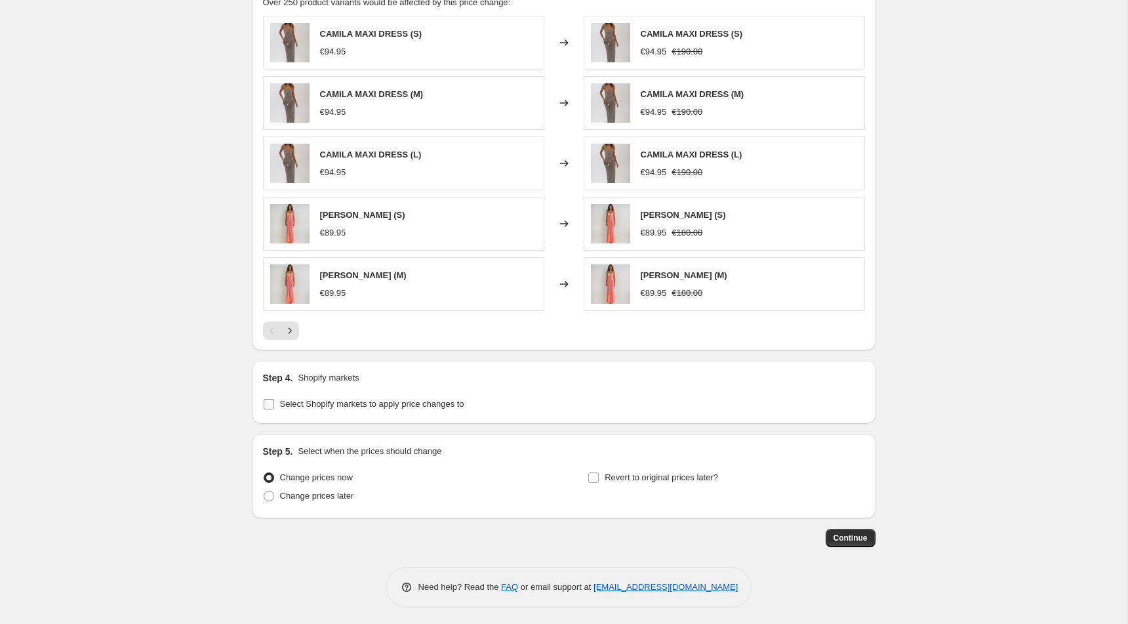
click at [441, 403] on span "Select Shopify markets to apply price changes to" at bounding box center [372, 404] width 184 height 10
click at [274, 403] on input "Select Shopify markets to apply price changes to" at bounding box center [269, 404] width 10 height 10
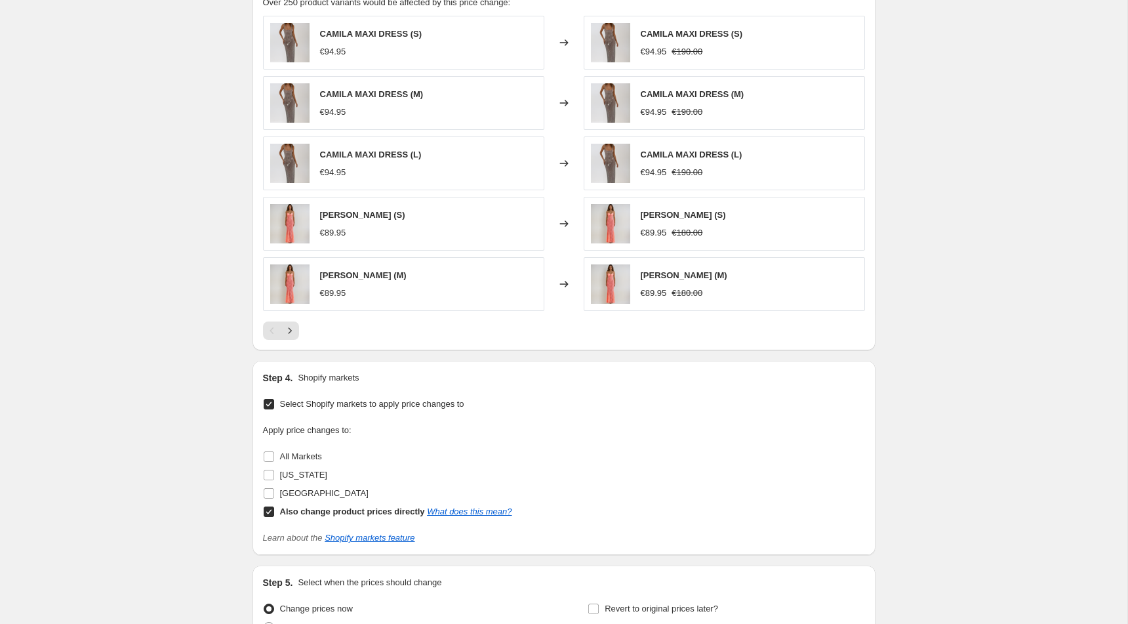
click at [440, 401] on span "Select Shopify markets to apply price changes to" at bounding box center [372, 404] width 184 height 10
click at [274, 401] on input "Select Shopify markets to apply price changes to" at bounding box center [269, 404] width 10 height 10
checkbox input "false"
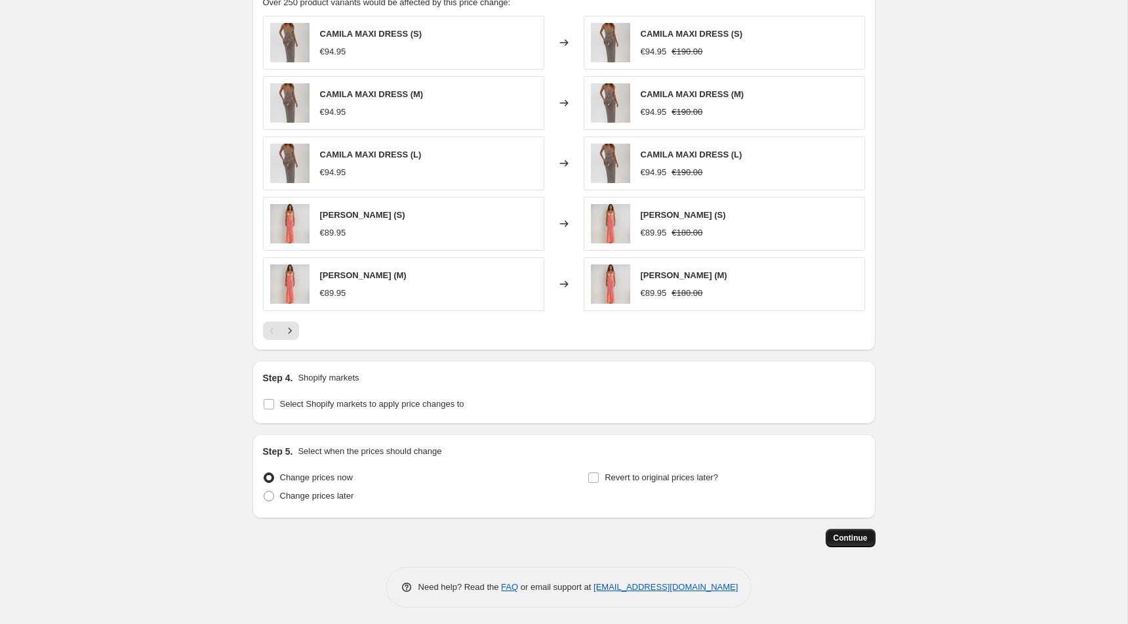
click at [836, 533] on span "Continue" at bounding box center [851, 538] width 34 height 10
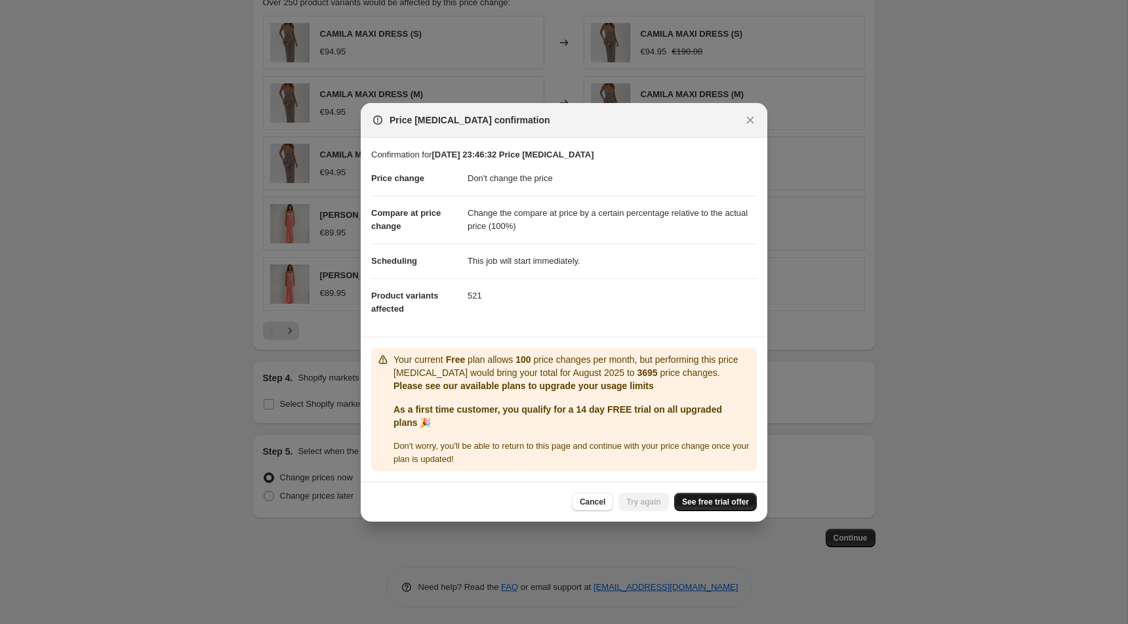
click at [693, 494] on link "See free trial offer" at bounding box center [715, 502] width 83 height 18
click at [644, 498] on span "Try again" at bounding box center [644, 502] width 35 height 10
click at [650, 505] on span "Try again" at bounding box center [644, 502] width 35 height 10
click at [642, 504] on span "Try again" at bounding box center [644, 502] width 35 height 10
click at [642, 504] on div "Cancel Try again See free trial offer" at bounding box center [664, 502] width 185 height 18
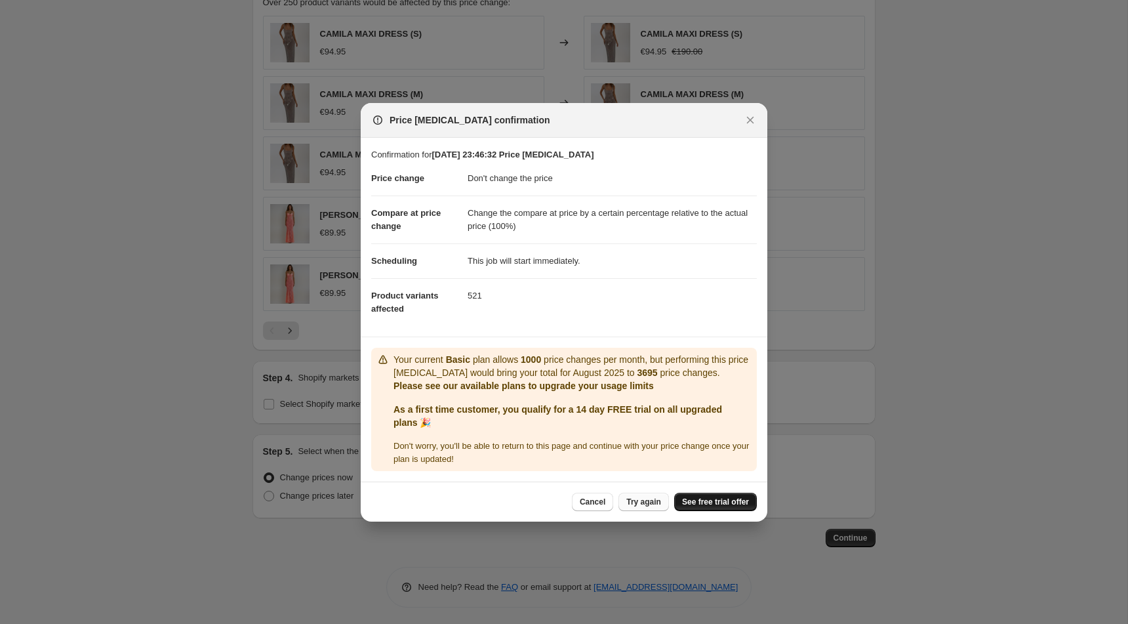
click at [712, 503] on span "See free trial offer" at bounding box center [715, 502] width 67 height 10
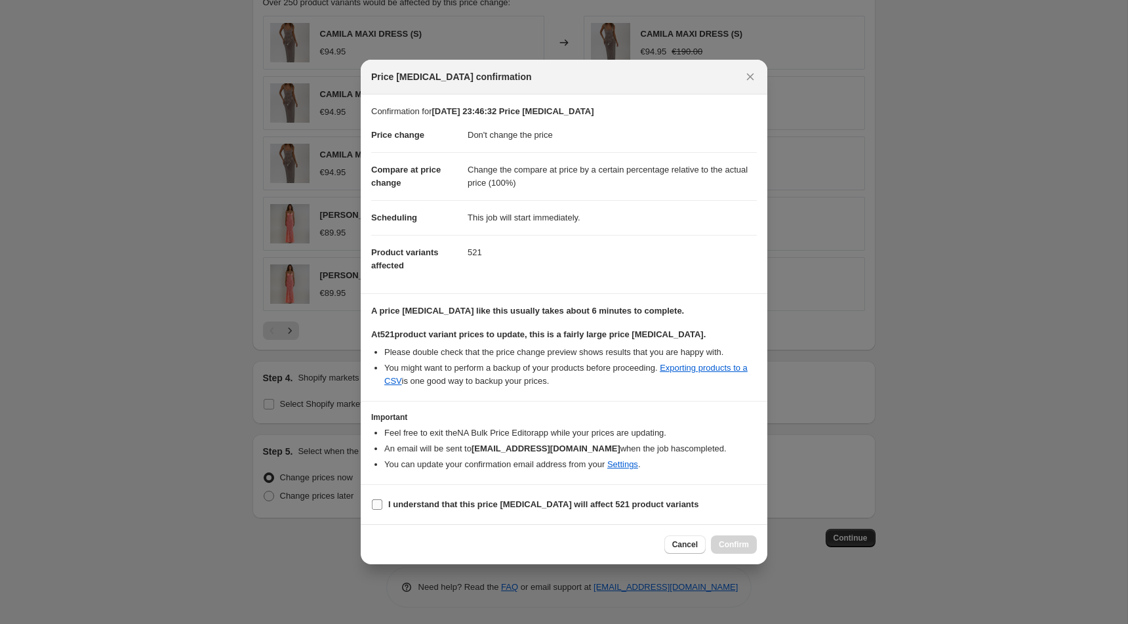
click at [436, 499] on b "I understand that this price change job will affect 521 product variants" at bounding box center [543, 504] width 310 height 10
click at [382, 499] on input "I understand that this price change job will affect 521 product variants" at bounding box center [377, 504] width 10 height 10
checkbox input "true"
click at [745, 545] on span "Confirm" at bounding box center [734, 544] width 30 height 10
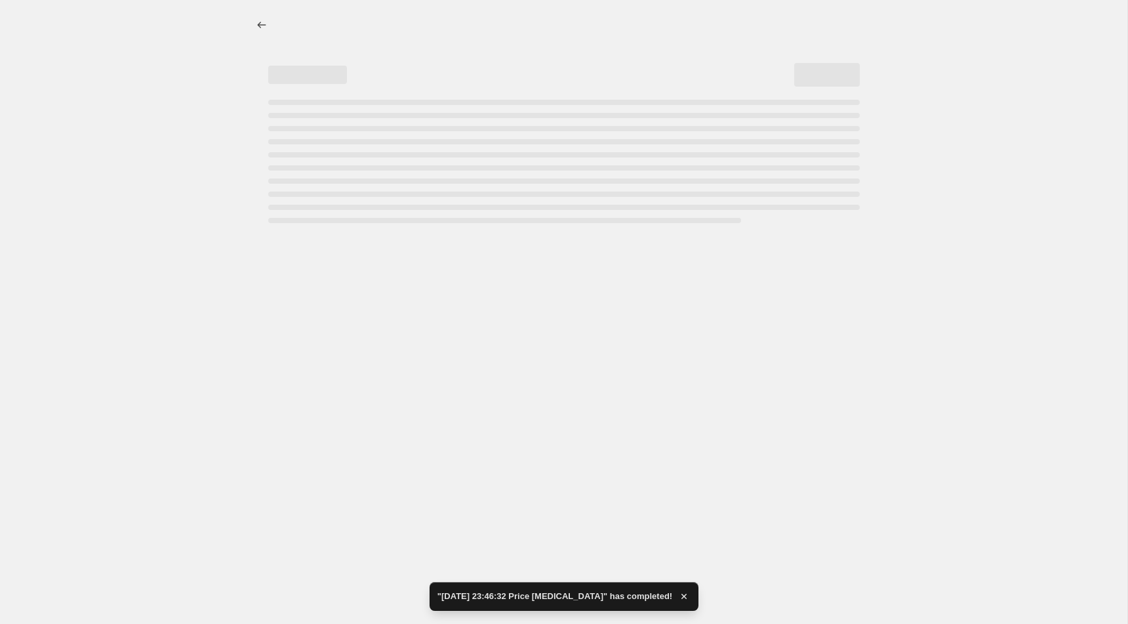
select select "no_change"
select select "pp"
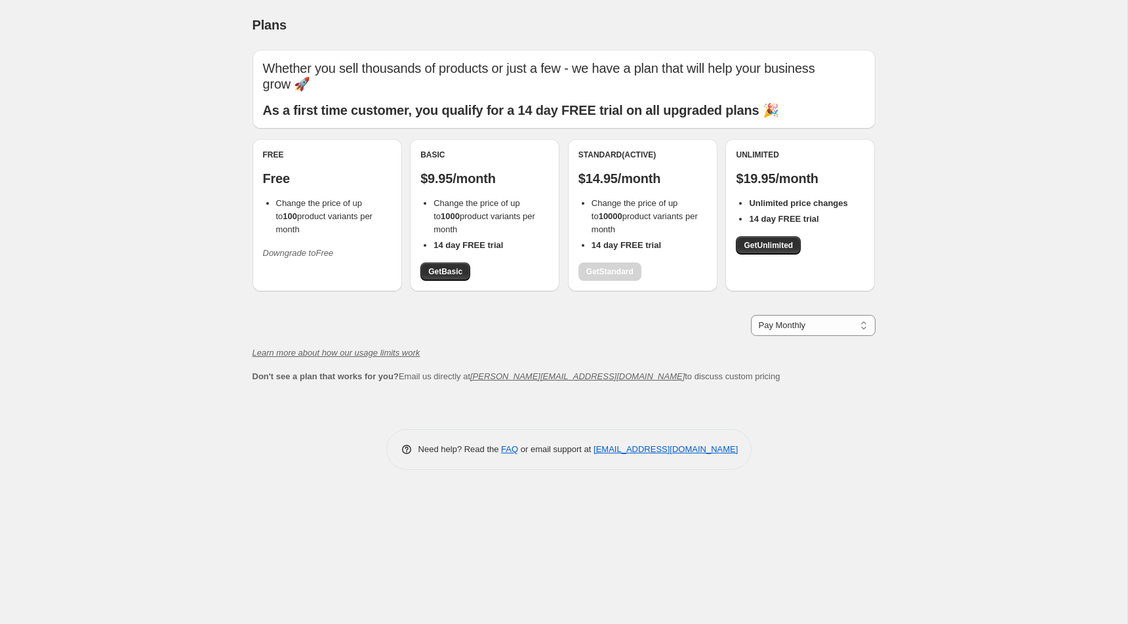
click at [291, 248] on icon "Downgrade to Free" at bounding box center [298, 253] width 71 height 10
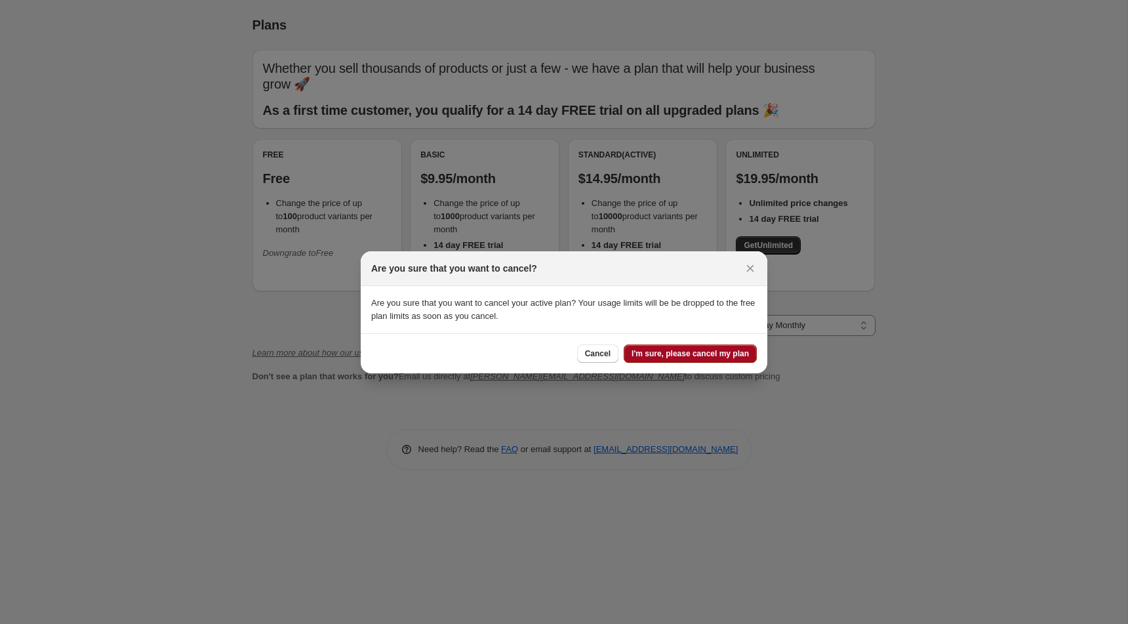
click at [681, 360] on button "I'm sure, please cancel my plan" at bounding box center [690, 353] width 133 height 18
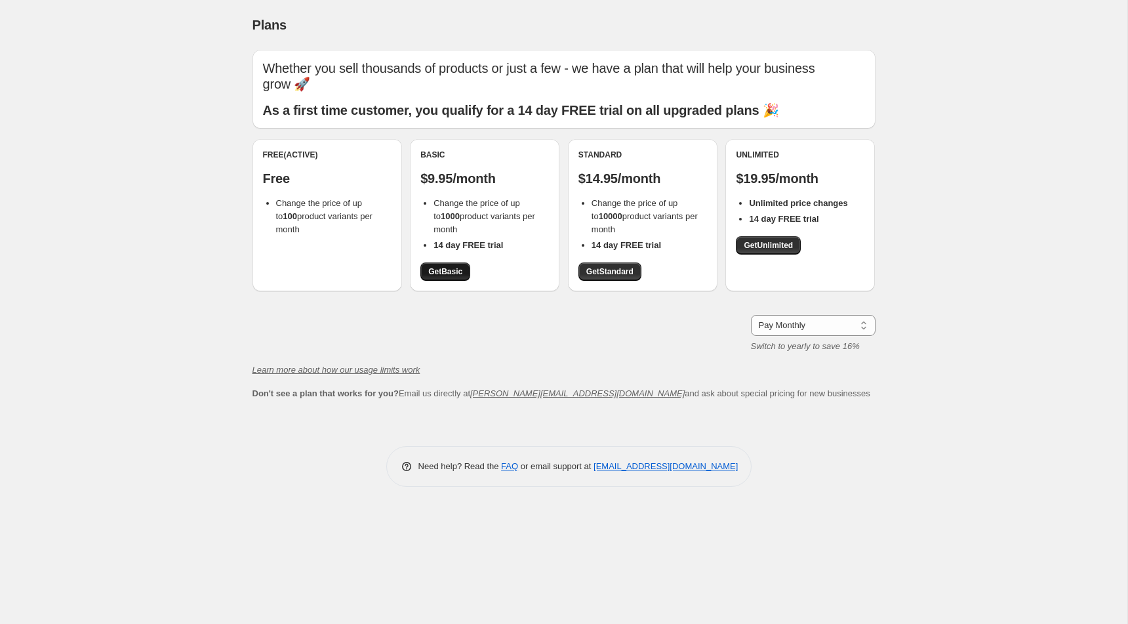
click at [459, 266] on span "Get Basic" at bounding box center [445, 271] width 34 height 10
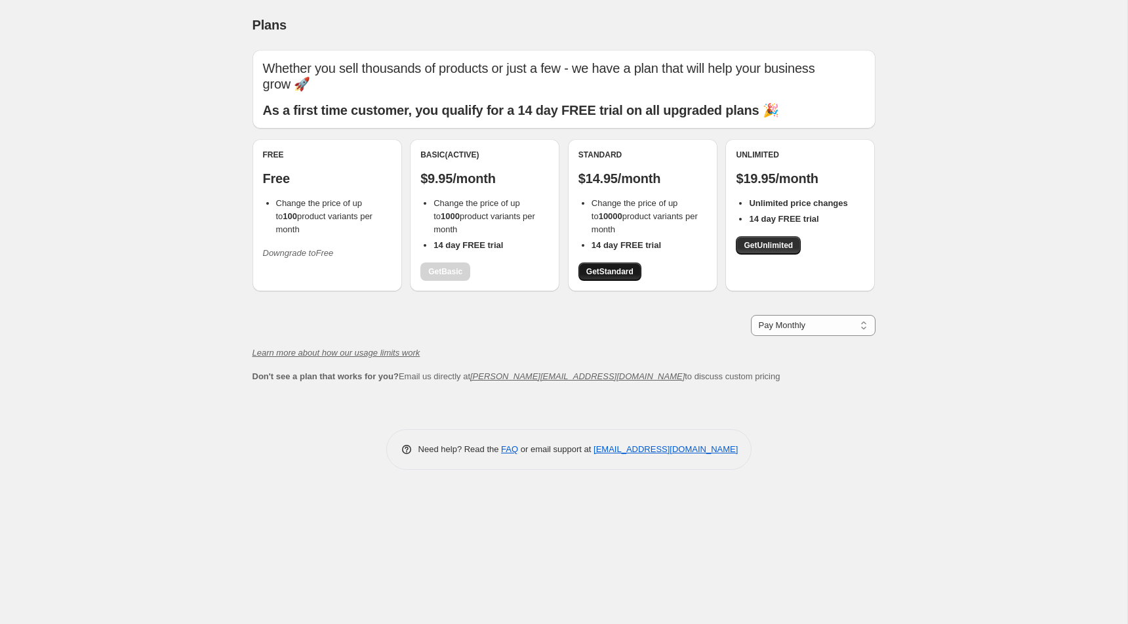
click at [632, 266] on span "Get Standard" at bounding box center [610, 271] width 47 height 10
